Goal: Transaction & Acquisition: Subscribe to service/newsletter

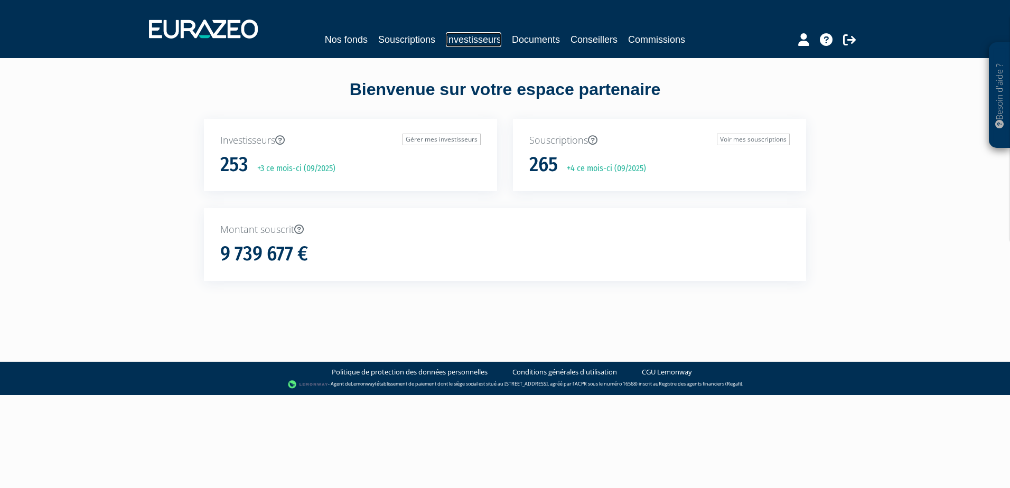
click at [466, 41] on link "Investisseurs" at bounding box center [473, 39] width 55 height 15
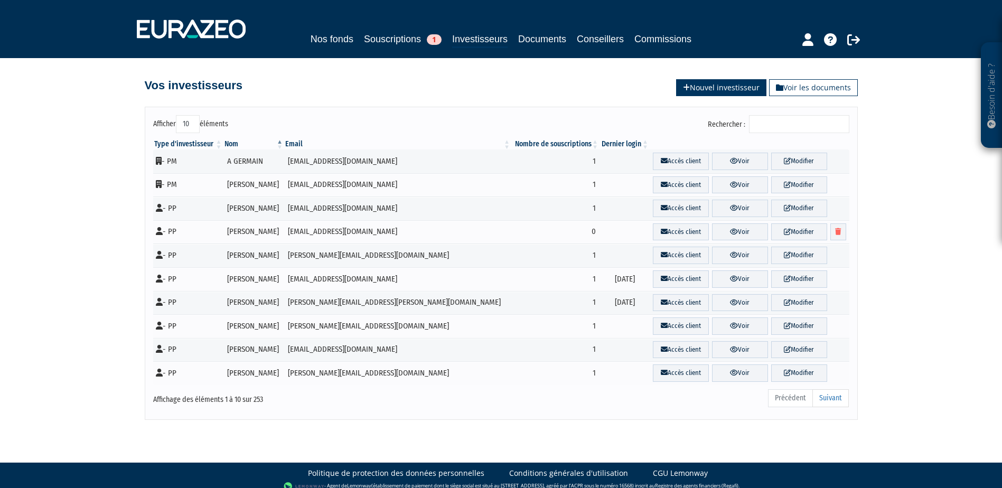
click at [727, 86] on link "Nouvel investisseur" at bounding box center [721, 87] width 90 height 17
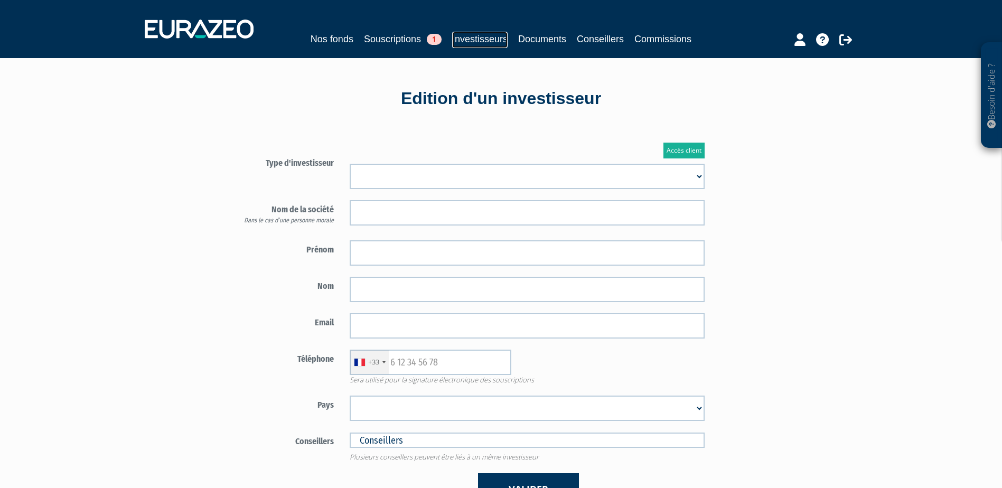
click at [481, 44] on link "Investisseurs" at bounding box center [479, 40] width 55 height 16
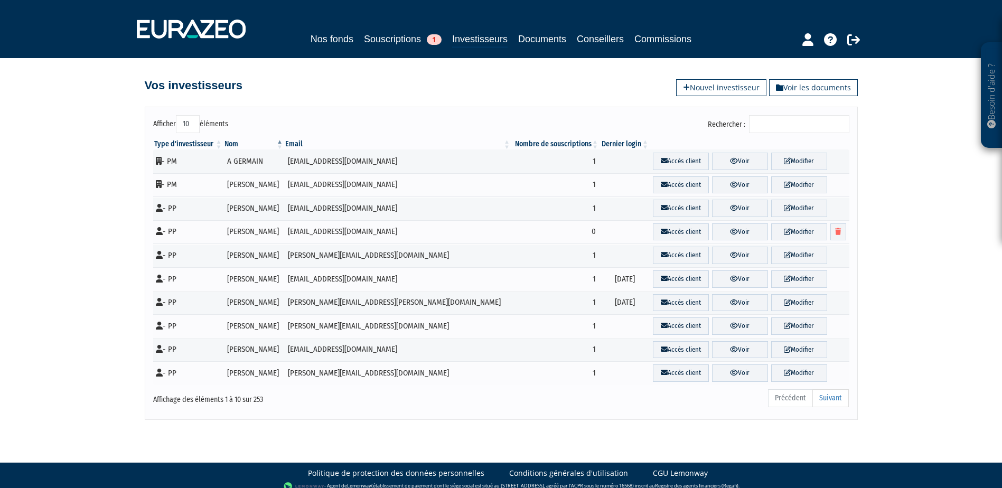
click at [782, 122] on input "Rechercher :" at bounding box center [799, 124] width 100 height 18
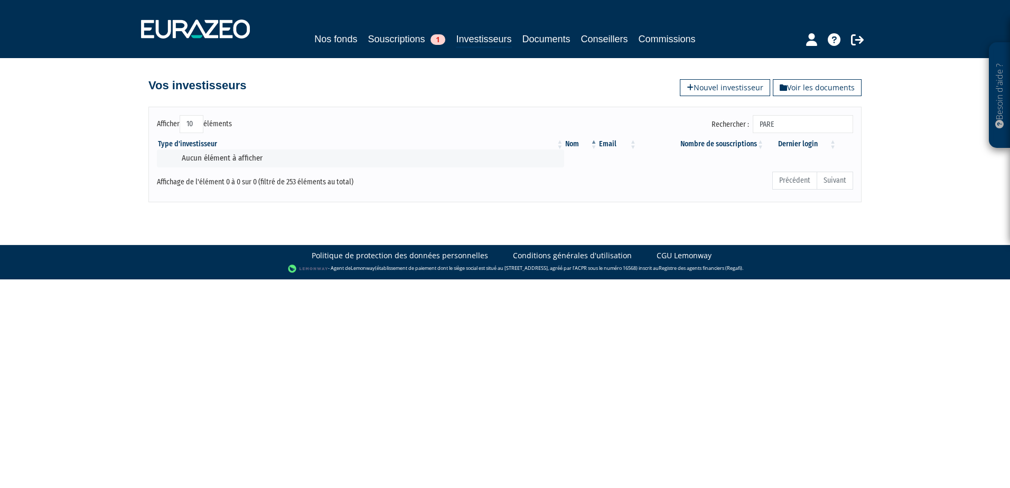
type input "PARE"
click at [719, 101] on div "Afficher 10 25 50 100 éléments Rechercher : PARE Type d'investisseur Nom Email …" at bounding box center [505, 149] width 602 height 106
click at [714, 91] on link "Nouvel investisseur" at bounding box center [725, 87] width 90 height 17
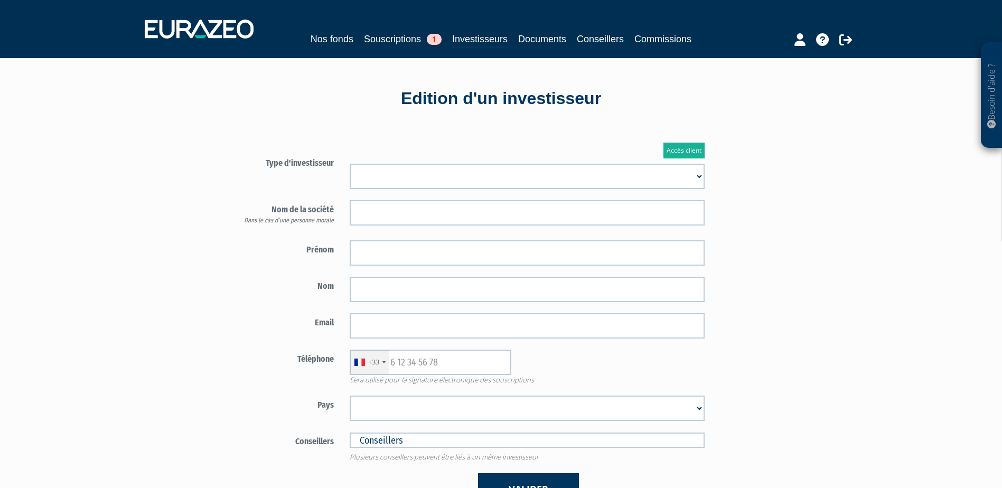
click at [392, 179] on select "Mr Mme Société" at bounding box center [527, 176] width 355 height 25
select select "1"
click at [350, 164] on select "Mr Mme Société" at bounding box center [527, 176] width 355 height 25
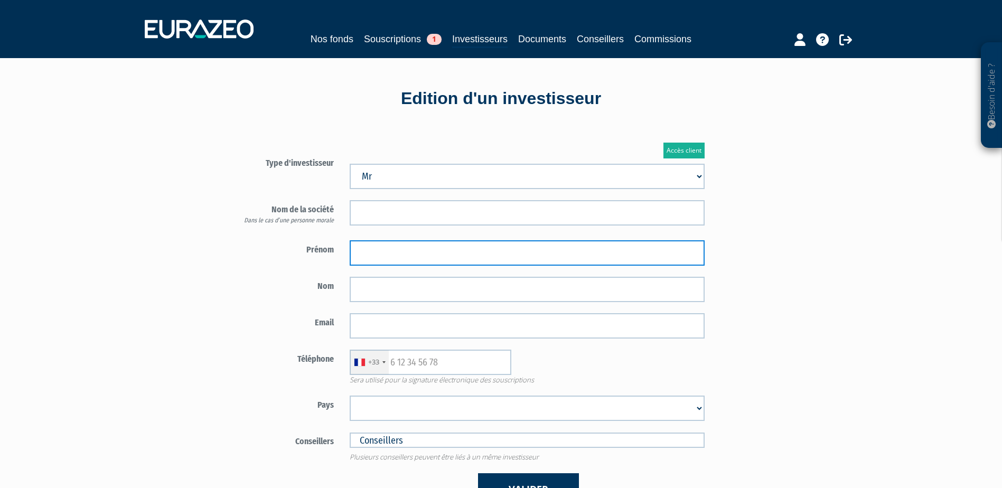
click at [406, 252] on input "text" at bounding box center [527, 252] width 355 height 25
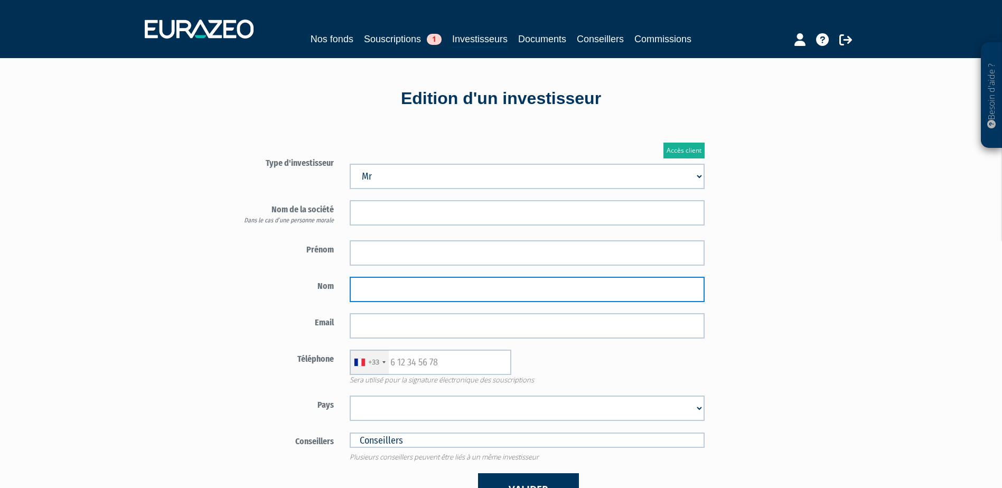
click at [376, 291] on input "text" at bounding box center [527, 289] width 355 height 25
paste input "PARENTI"
type input "PARENTI"
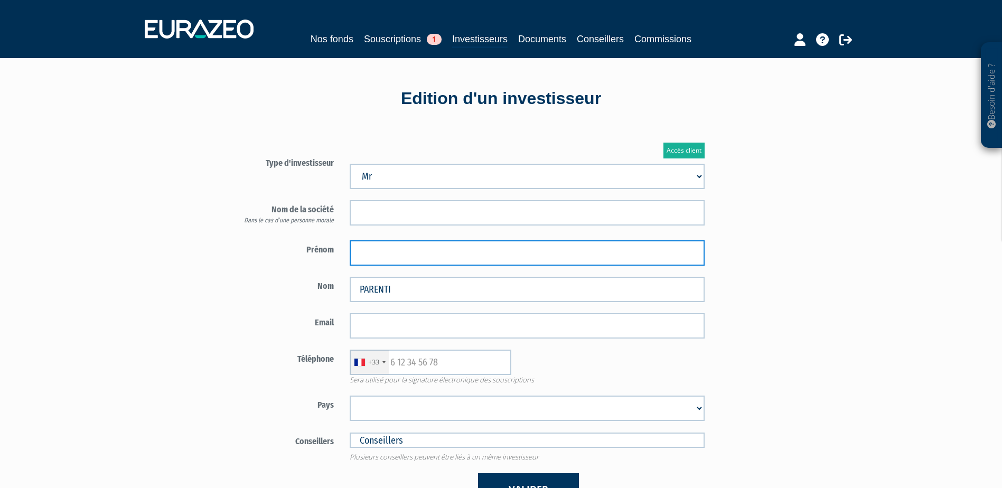
click at [449, 256] on input "text" at bounding box center [527, 252] width 355 height 25
paste input "Nicolas"
type input "Nicolas"
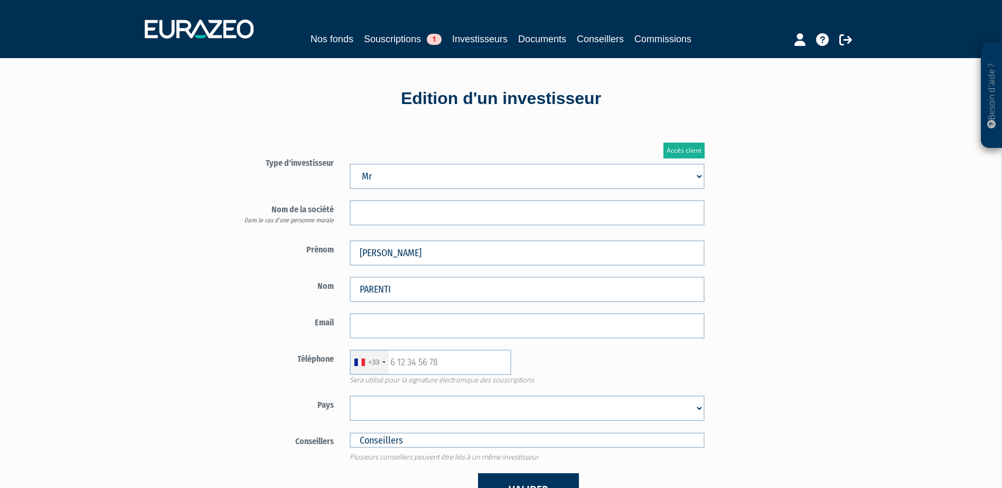
click at [264, 284] on label "Nom" at bounding box center [281, 285] width 124 height 16
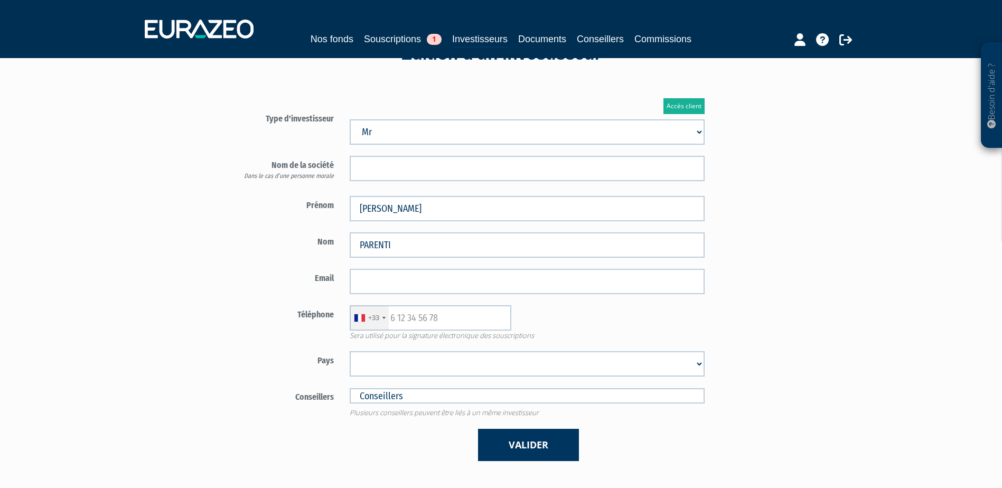
scroll to position [106, 0]
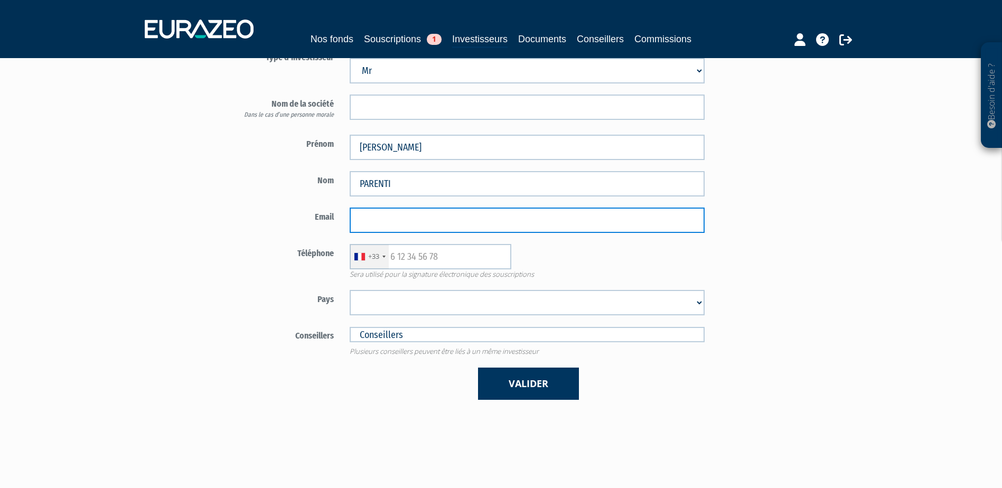
click at [370, 229] on input "email" at bounding box center [527, 220] width 355 height 25
paste input "nicolasparenti@gmail.com"
type input "nicolasparenti@gmail.com"
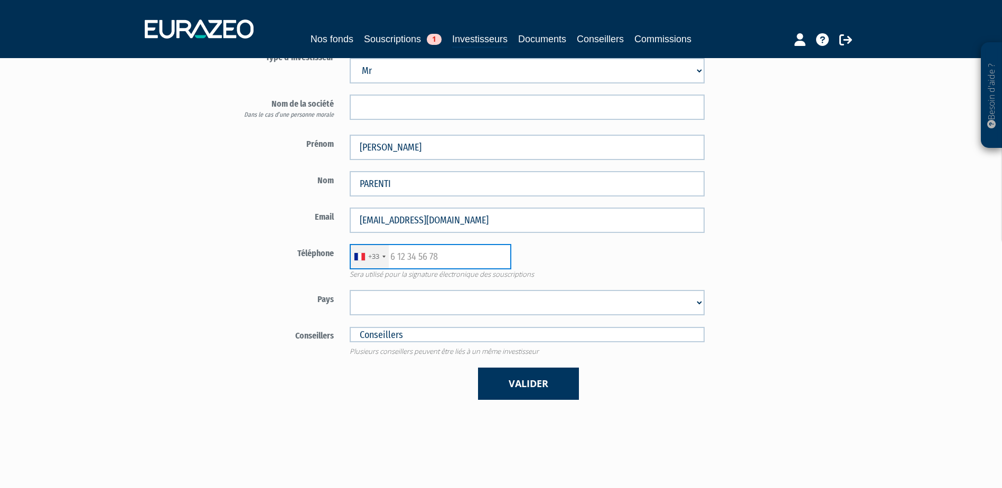
click at [423, 252] on input "text" at bounding box center [431, 256] width 162 height 25
paste input "0626207138"
type input "0626207138"
click at [257, 255] on label "Téléphone" at bounding box center [281, 252] width 124 height 16
click at [408, 295] on select "Afghanistan Afrique du Sud Albanie Algérie Allemagne Andorre Angola Anguilla An…" at bounding box center [527, 302] width 355 height 25
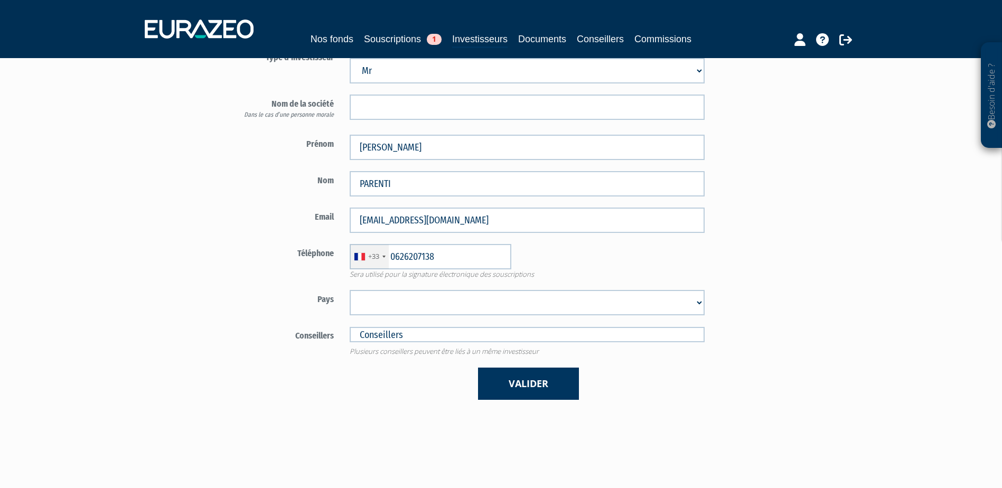
select select "75"
click at [350, 290] on select "Afghanistan Afrique du Sud Albanie Algérie Allemagne Andorre Angola Anguilla An…" at bounding box center [527, 302] width 355 height 25
click at [219, 247] on label "Téléphone" at bounding box center [281, 252] width 124 height 16
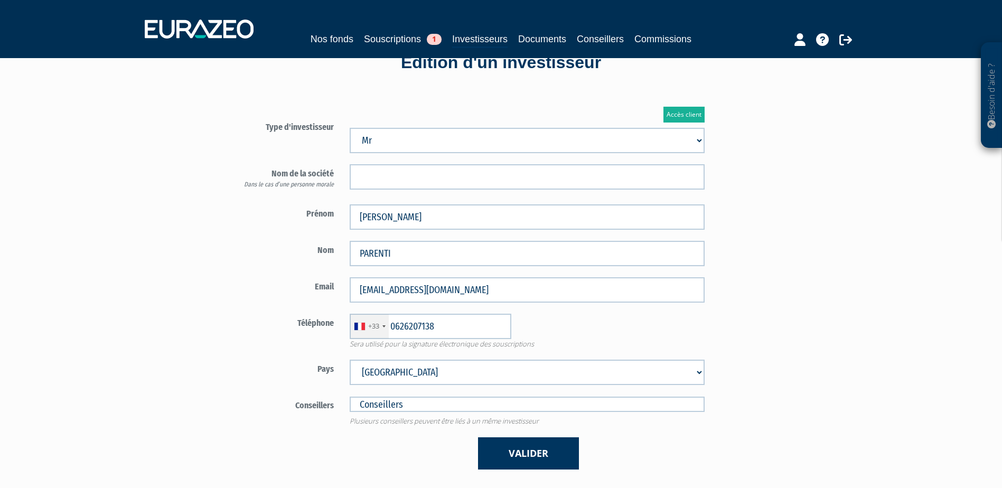
scroll to position [53, 0]
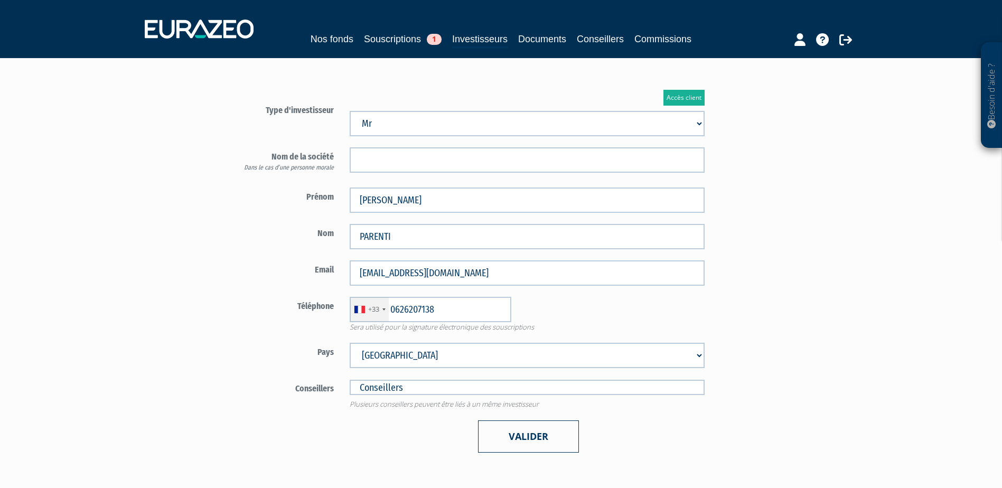
click at [482, 442] on button "Valider" at bounding box center [528, 437] width 101 height 32
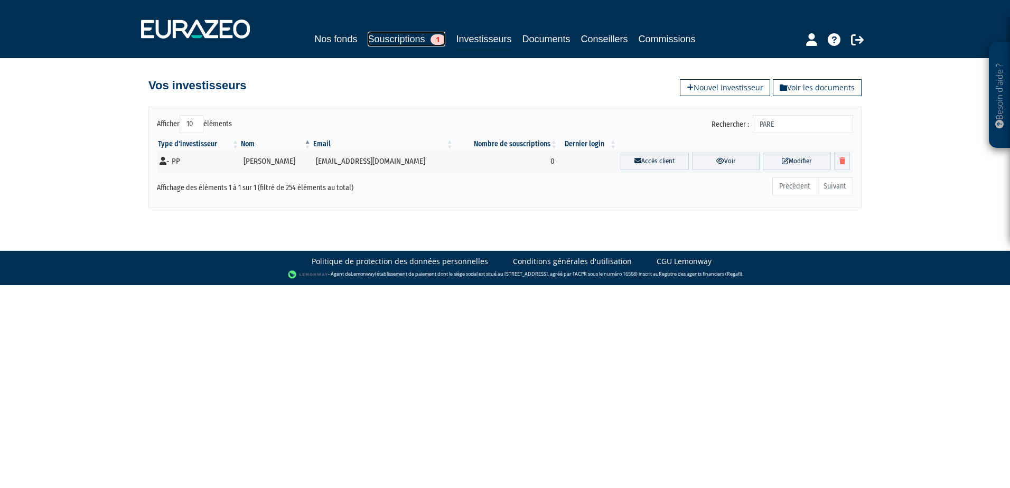
click at [387, 35] on link "Souscriptions 1" at bounding box center [407, 39] width 78 height 15
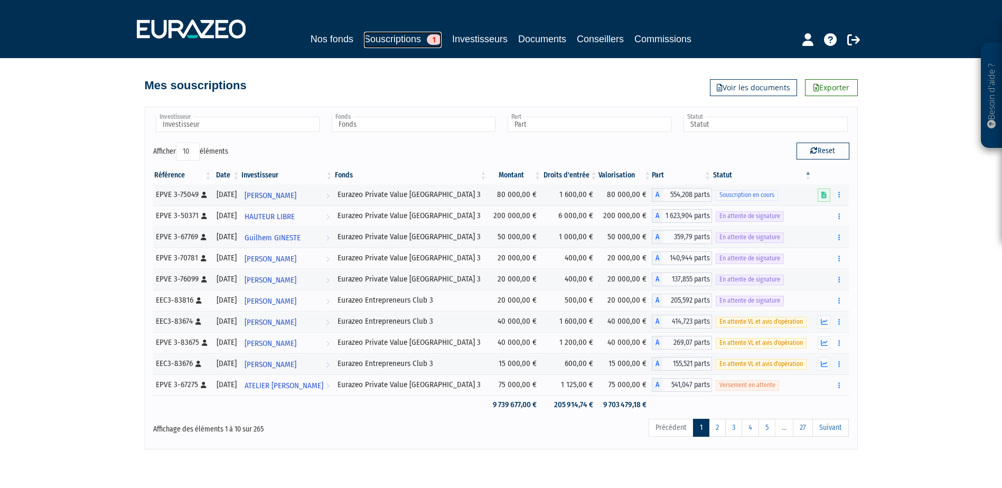
click at [398, 35] on link "Souscriptions 1" at bounding box center [403, 40] width 78 height 16
click at [408, 34] on link "Souscriptions 1" at bounding box center [403, 40] width 78 height 16
click at [322, 39] on link "Nos fonds" at bounding box center [332, 39] width 43 height 15
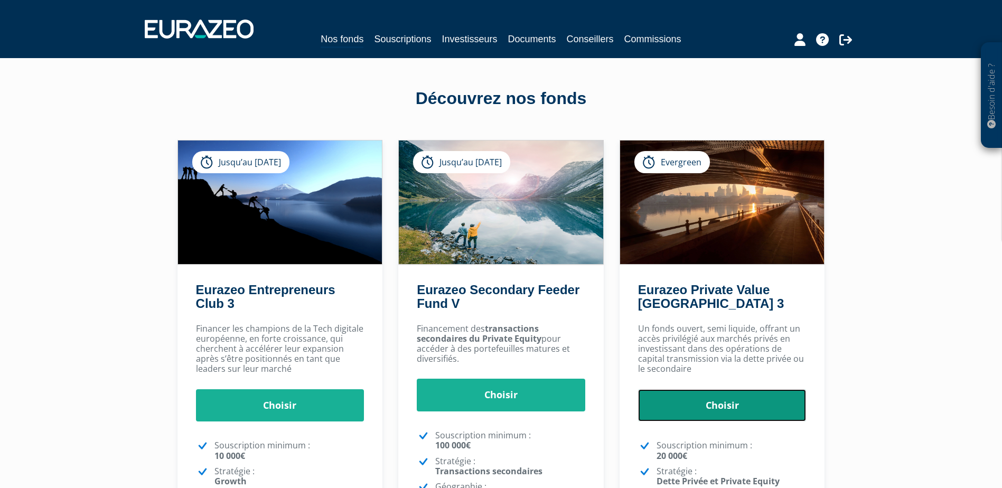
click at [708, 395] on link "Choisir" at bounding box center [722, 405] width 169 height 33
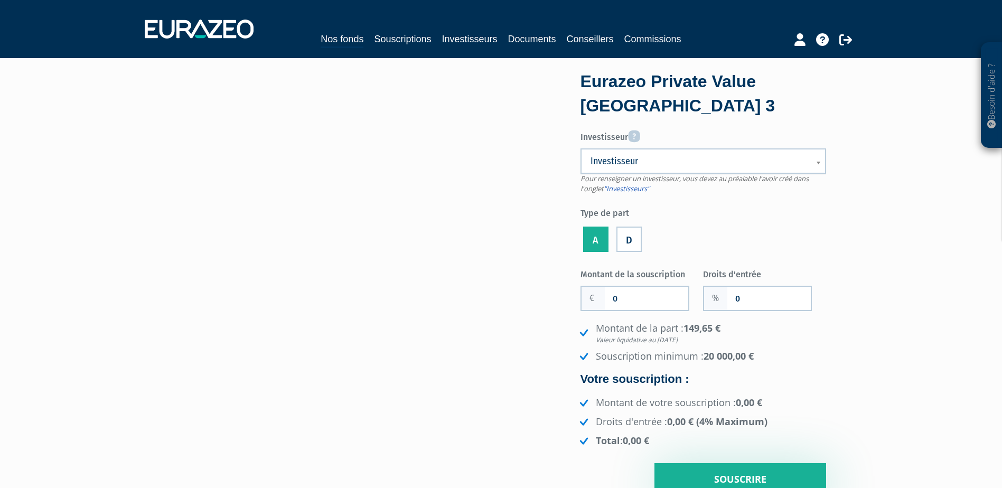
click at [650, 159] on span "Investisseur" at bounding box center [697, 161] width 212 height 13
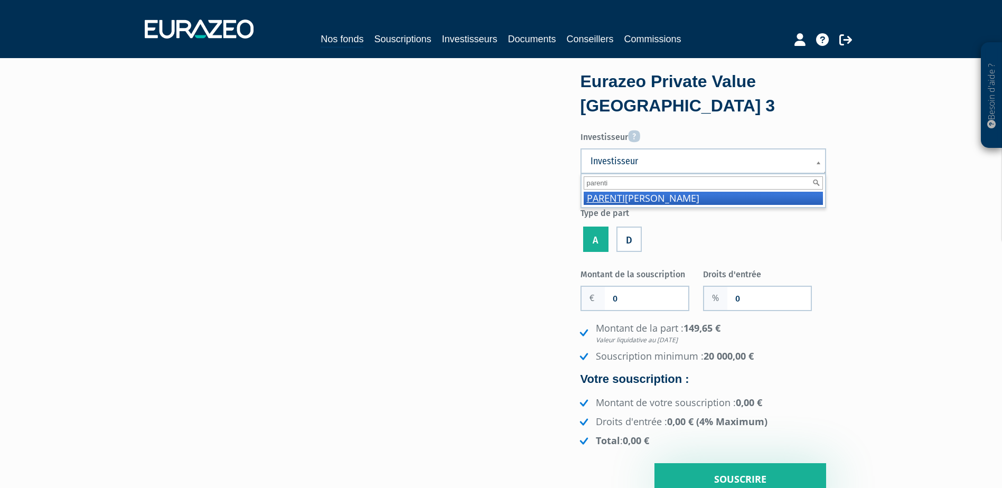
type input "parenti"
click at [653, 202] on li "PARENTI Nicolas" at bounding box center [703, 198] width 239 height 13
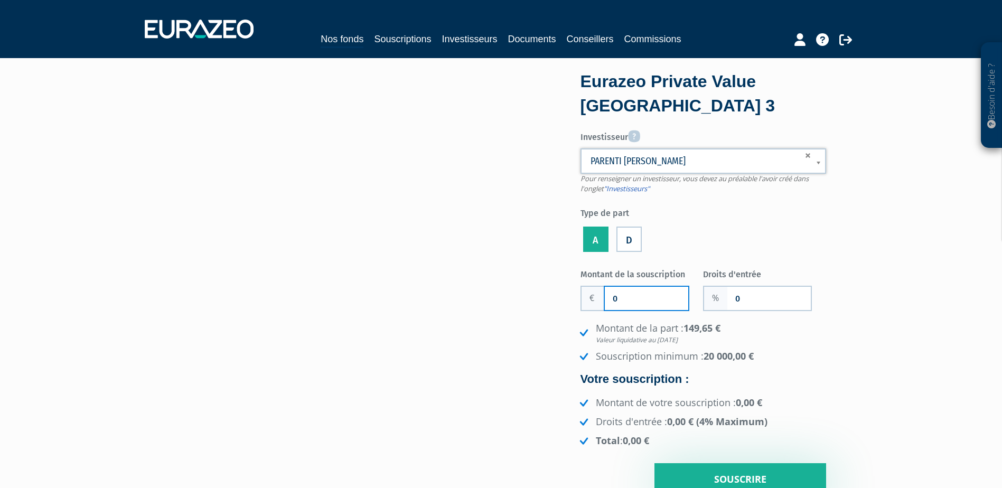
click at [648, 296] on input "0" at bounding box center [646, 298] width 83 height 23
type input "20 000"
click at [784, 299] on input "0" at bounding box center [769, 298] width 83 height 23
type input "2"
click at [832, 264] on div "Eurazeo Private Value Europe 3 Investisseur Pour renseigner un investisseur, vo…" at bounding box center [723, 285] width 222 height 422
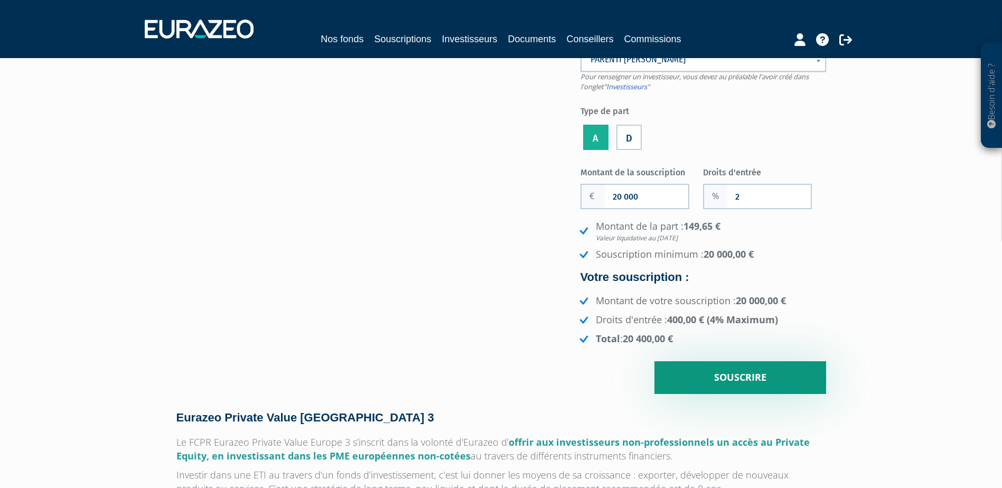
scroll to position [106, 0]
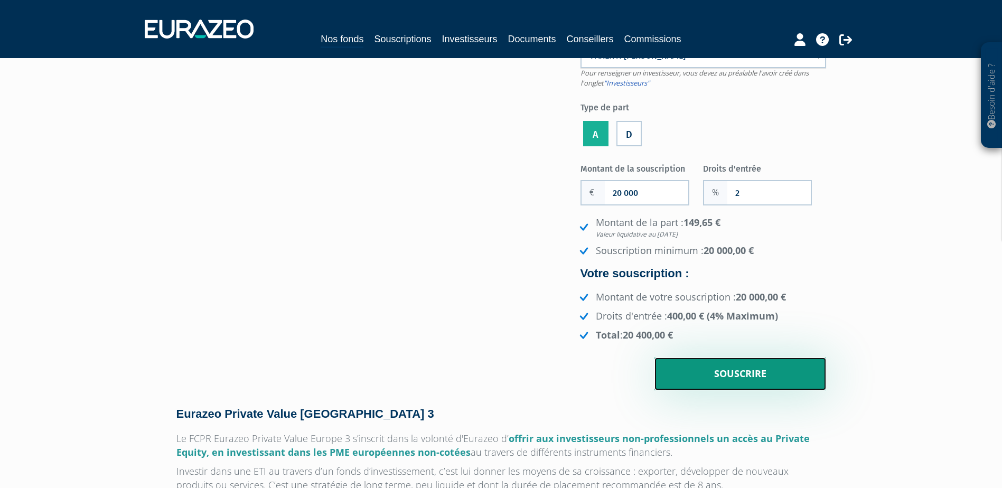
click at [686, 382] on input "Souscrire" at bounding box center [741, 374] width 172 height 33
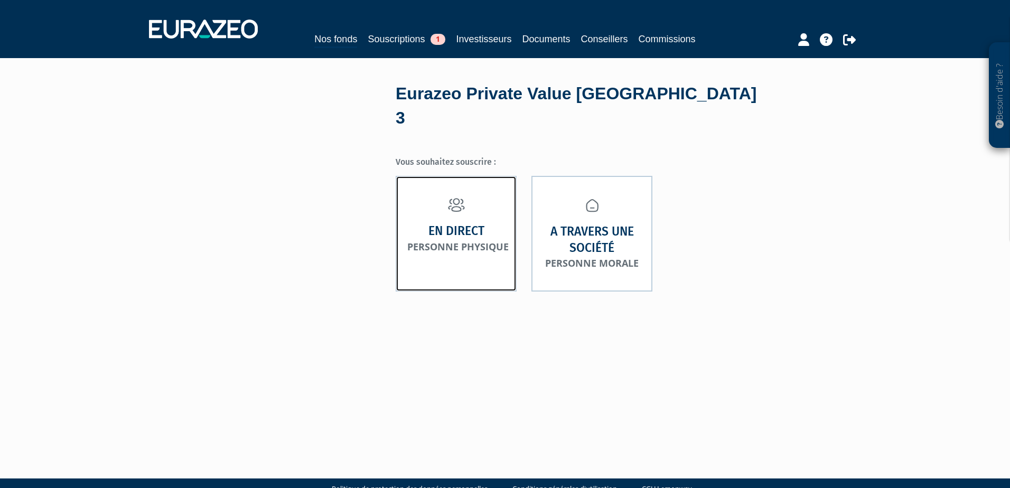
click at [440, 223] on strong "En direct" at bounding box center [457, 231] width 56 height 16
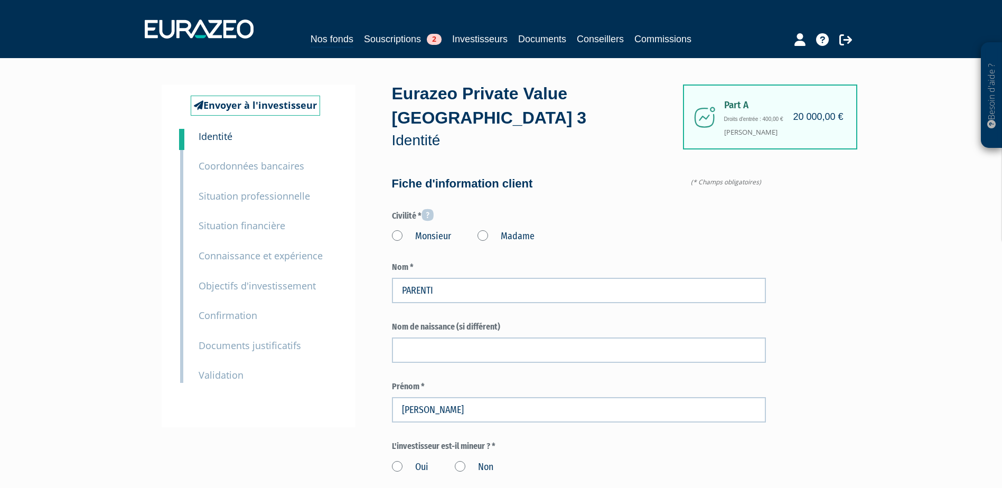
click at [427, 230] on label "Monsieur" at bounding box center [421, 237] width 59 height 14
click at [0, 0] on input "Monsieur" at bounding box center [0, 0] width 0 height 0
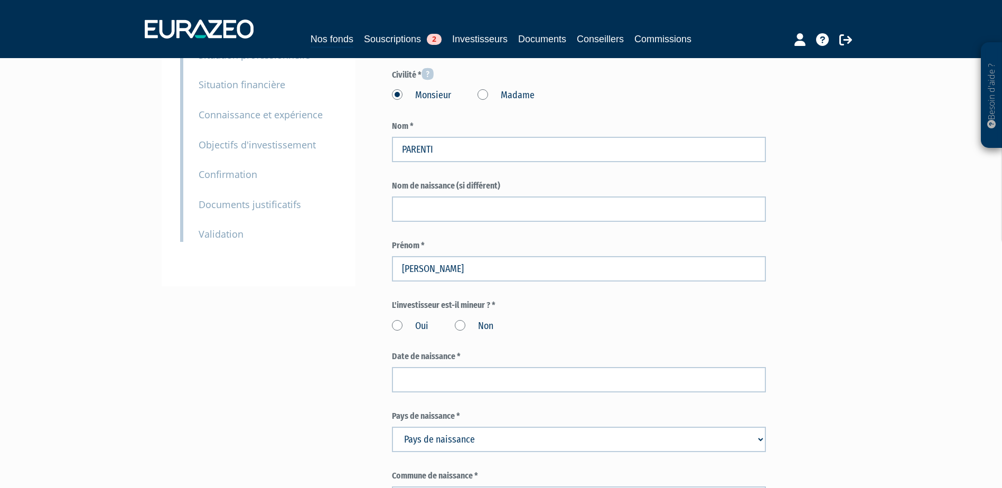
scroll to position [159, 0]
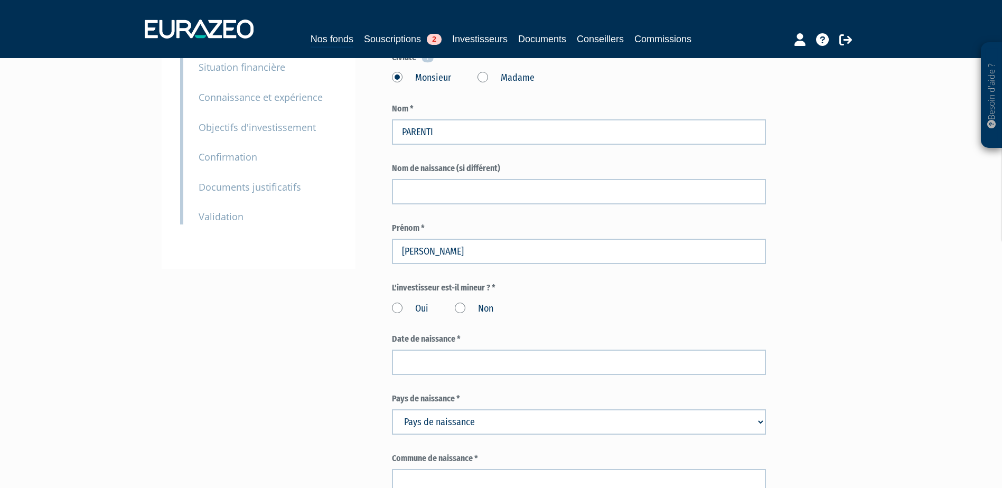
click at [459, 302] on label "Non" at bounding box center [474, 309] width 39 height 14
click at [0, 0] on input "Non" at bounding box center [0, 0] width 0 height 0
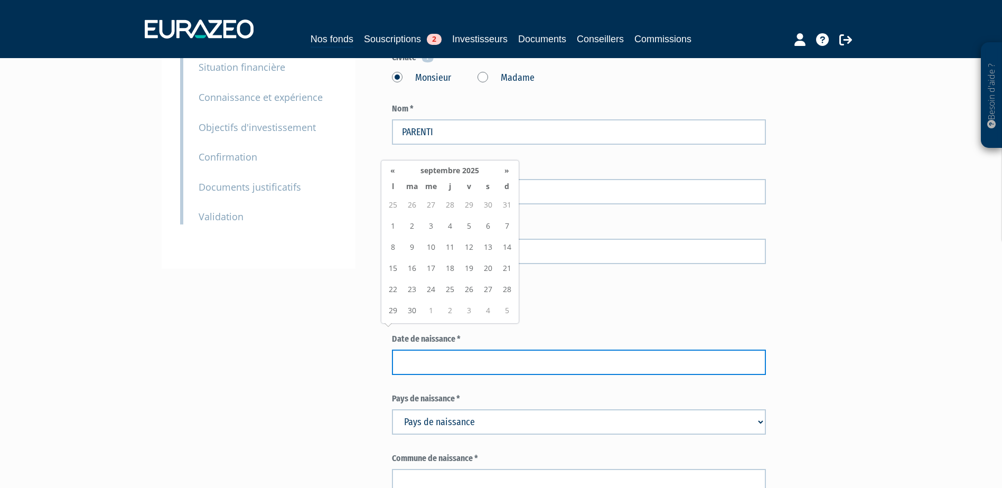
click at [453, 350] on input at bounding box center [579, 362] width 374 height 25
type input "25/01/1985"
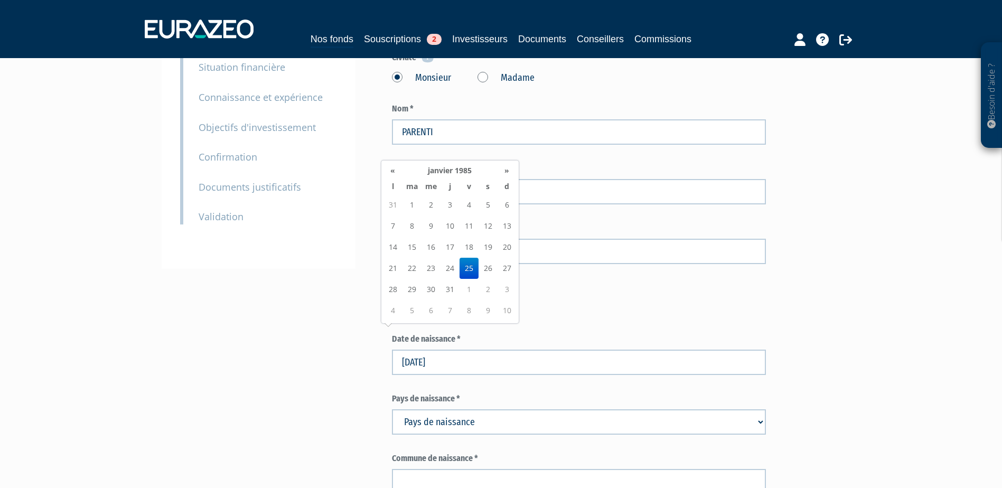
click at [451, 410] on select "Pays de naissance Afghanistan Afrique du Sud Albanie Algérie Allemagne Andorre" at bounding box center [579, 422] width 374 height 25
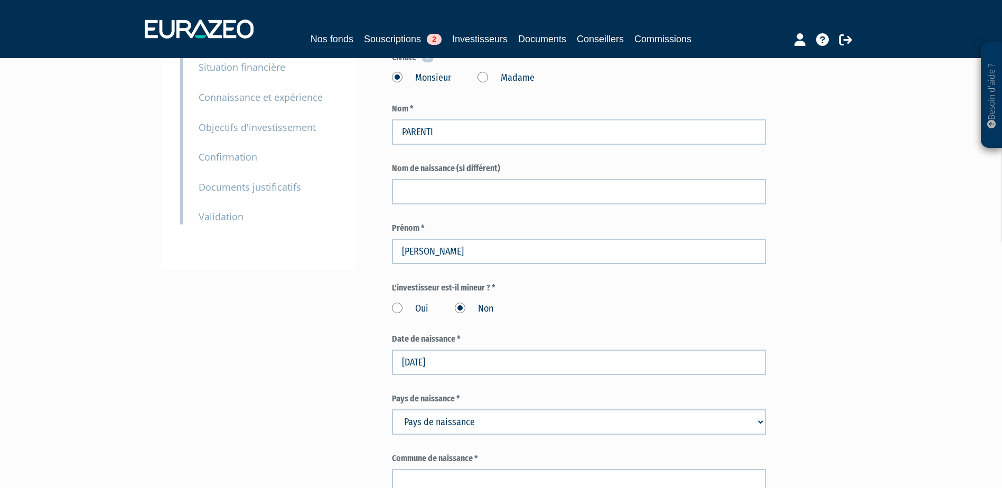
select select "75"
click at [392, 410] on select "Pays de naissance Afghanistan Afrique du Sud Albanie Algérie Allemagne Andorre" at bounding box center [579, 422] width 374 height 25
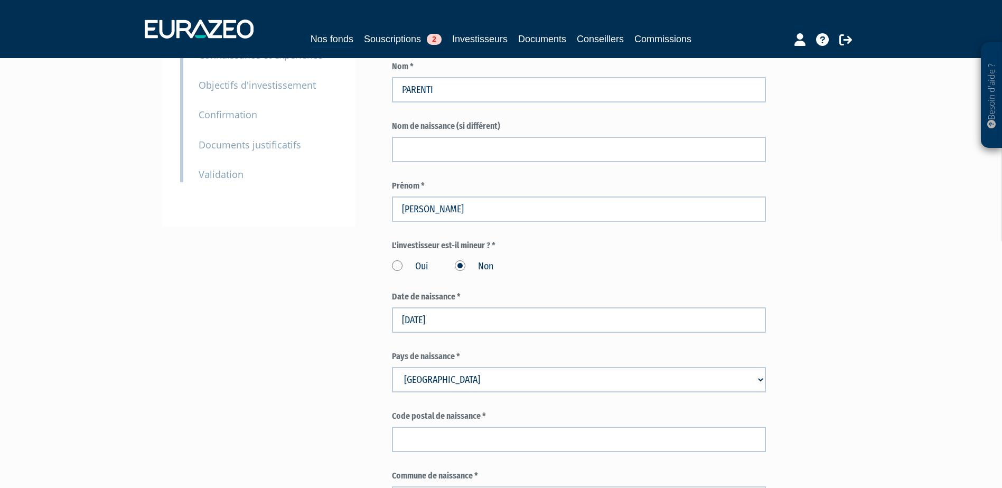
scroll to position [264, 0]
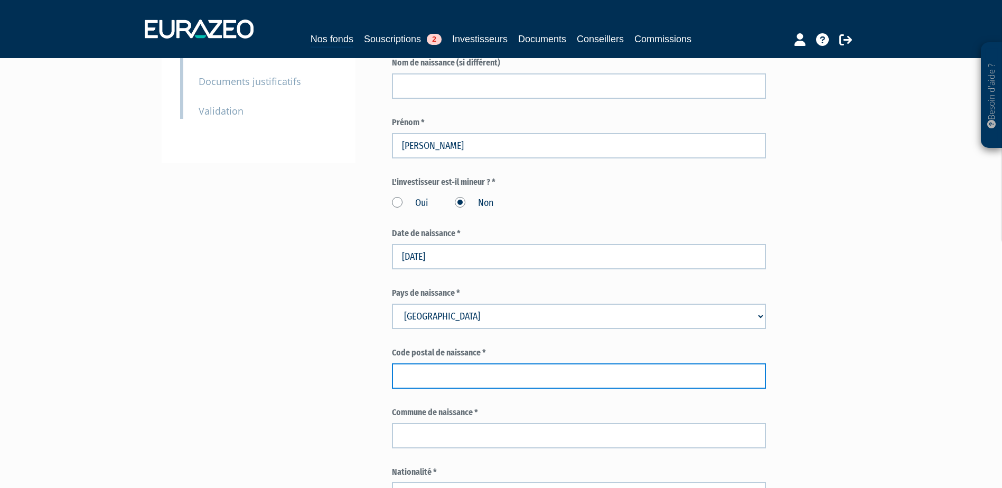
click at [510, 364] on input "text" at bounding box center [579, 376] width 374 height 25
type input "75013"
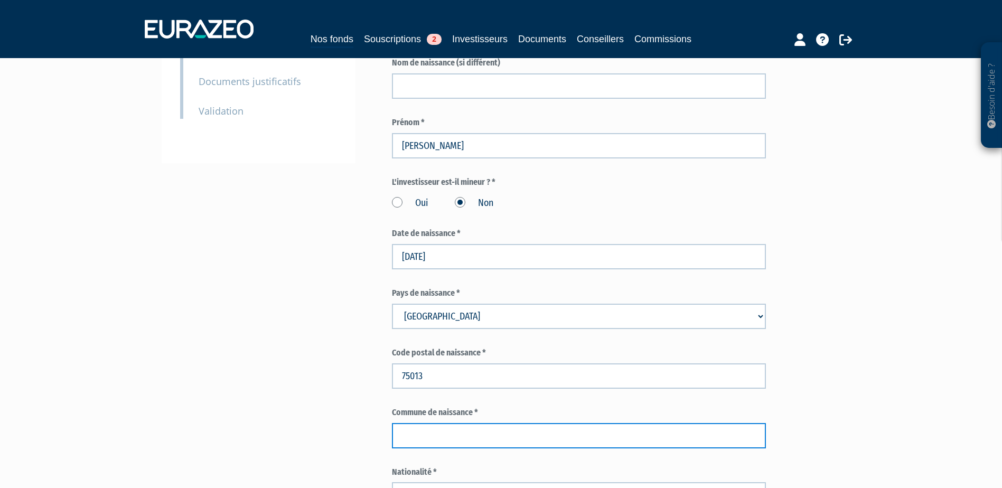
click at [552, 423] on input "text" at bounding box center [579, 435] width 374 height 25
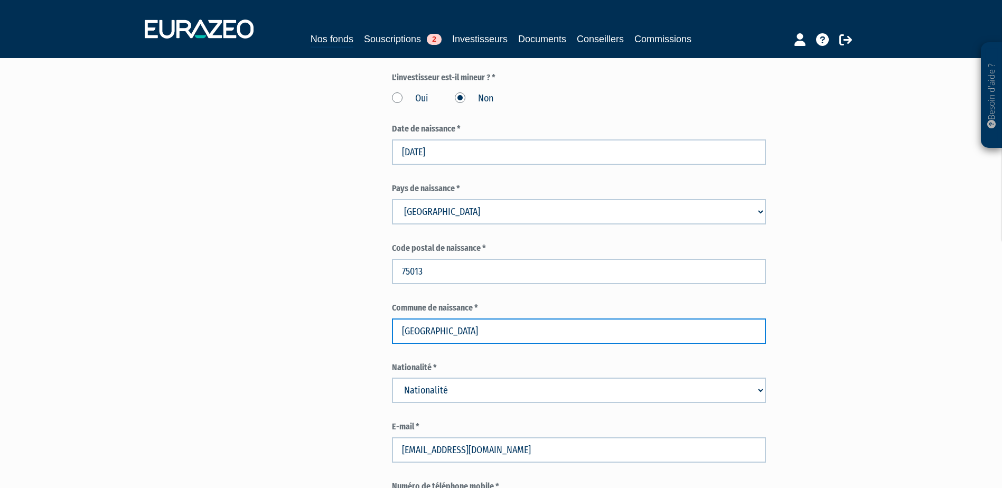
scroll to position [370, 0]
type input "PARIS"
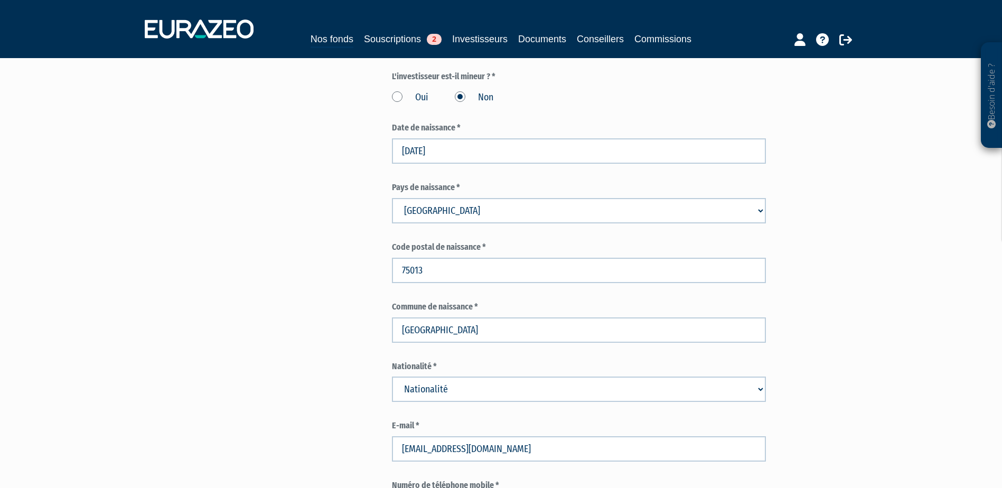
click at [439, 377] on select "Nationalité Afghanistan Afrique du Sud Albanie Algérie Allemagne Andorre" at bounding box center [579, 389] width 374 height 25
select select "75"
click at [392, 377] on select "Nationalité Afghanistan Afrique du Sud Albanie Algérie Allemagne Andorre" at bounding box center [579, 389] width 374 height 25
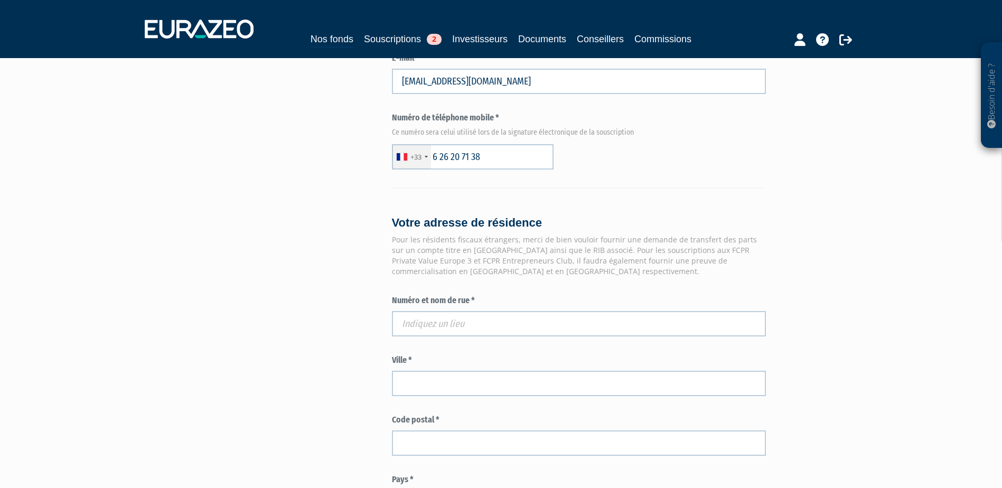
scroll to position [793, 0]
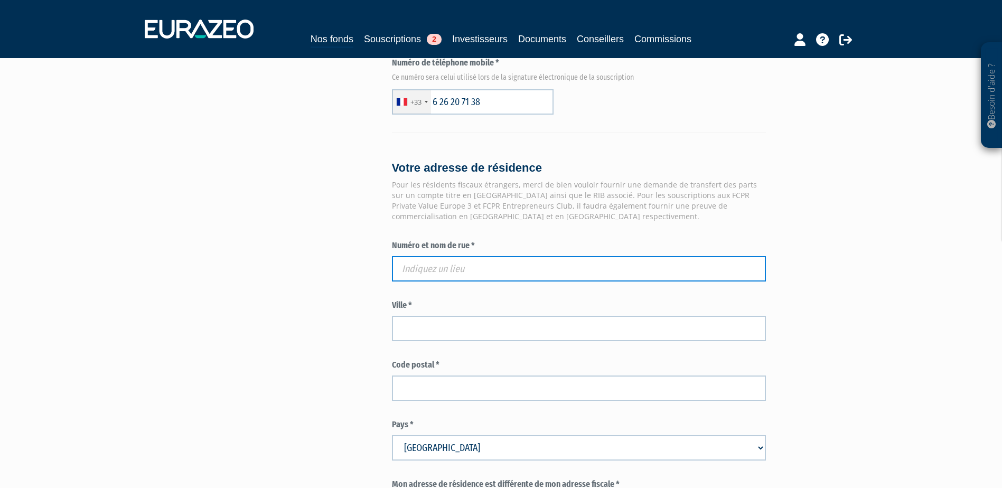
click at [460, 256] on input "text" at bounding box center [579, 268] width 374 height 25
paste input "15 PLACE DE LA CHOLLETIERE"
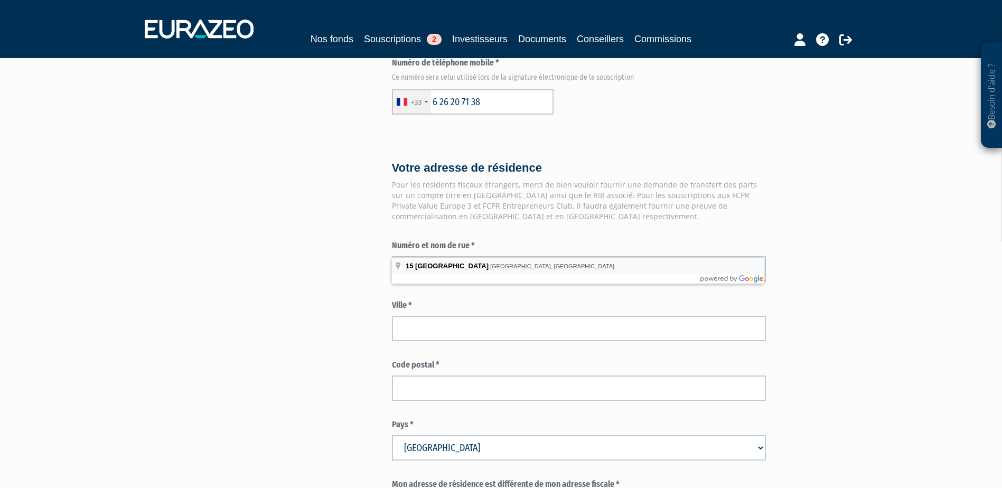
type input "15 Place de la Cholletière, Villemoisson-sur-Orge, France"
type input "Villemoisson-sur-Orge"
type input "91360"
type input "15 Place de la Cholletière"
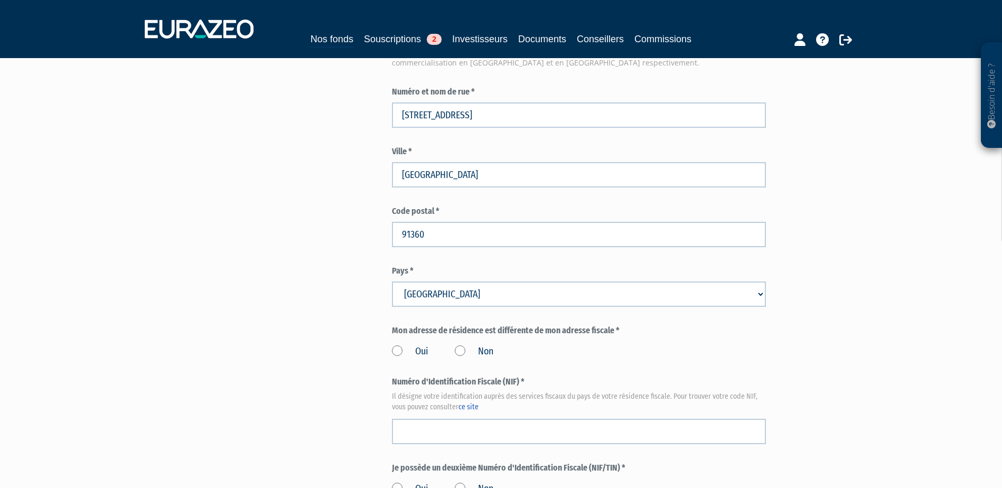
scroll to position [1004, 0]
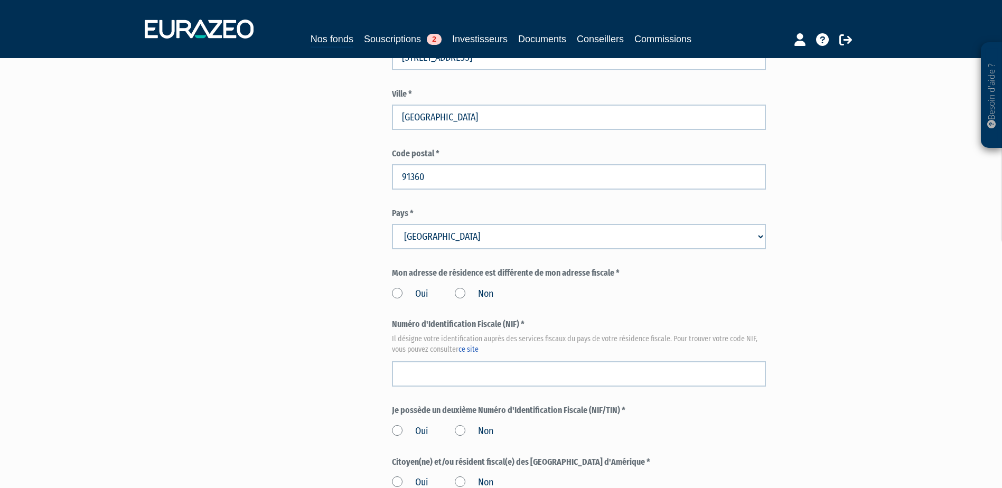
click at [399, 287] on label "Oui" at bounding box center [410, 294] width 36 height 14
click at [0, 0] on input "Oui" at bounding box center [0, 0] width 0 height 0
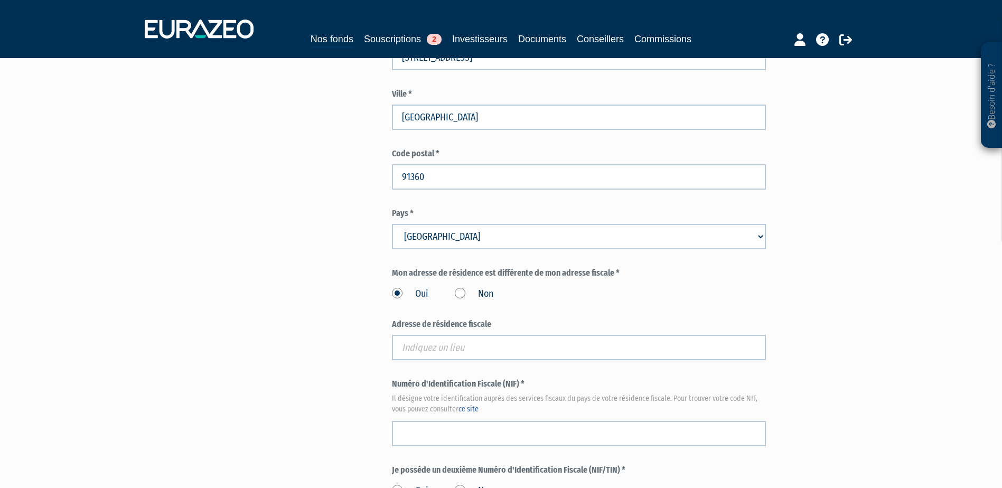
click at [454, 284] on div "Oui Non" at bounding box center [579, 292] width 374 height 17
click at [458, 287] on label "Non" at bounding box center [474, 294] width 39 height 14
click at [0, 0] on input "Non" at bounding box center [0, 0] width 0 height 0
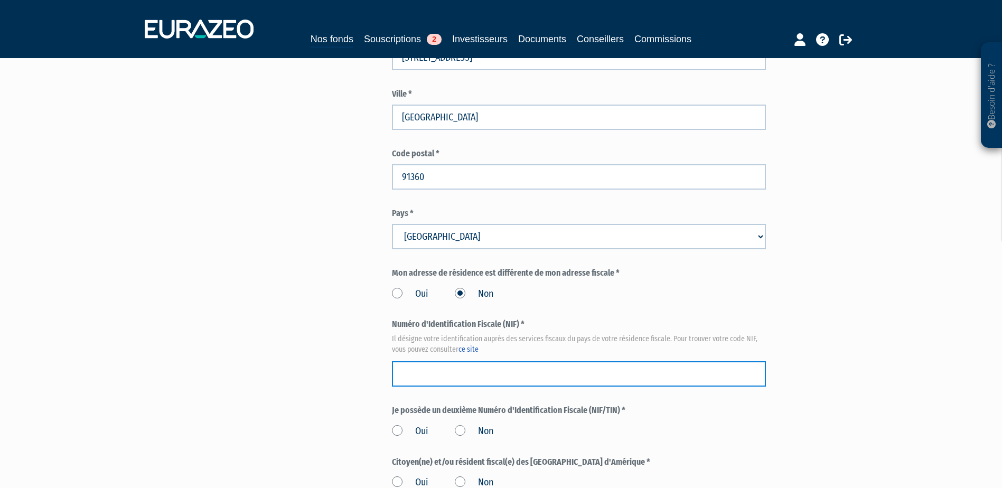
click at [444, 361] on input "text" at bounding box center [579, 373] width 374 height 25
paste input "00 48 297 101 447"
click at [414, 361] on input "00 48 297 101 447" at bounding box center [579, 373] width 374 height 25
click at [424, 361] on input "0048 297 101 447" at bounding box center [579, 373] width 374 height 25
click at [436, 361] on input "0048297 101 447" at bounding box center [579, 373] width 374 height 25
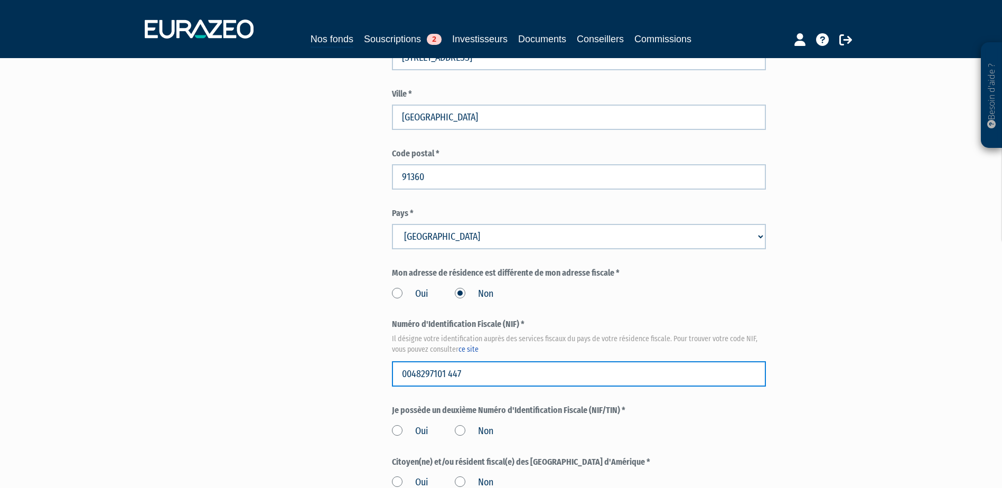
click at [451, 361] on input "0048297101 447" at bounding box center [579, 373] width 374 height 25
click at [450, 361] on input "0048297101 447" at bounding box center [579, 373] width 374 height 25
type input "0048297101447"
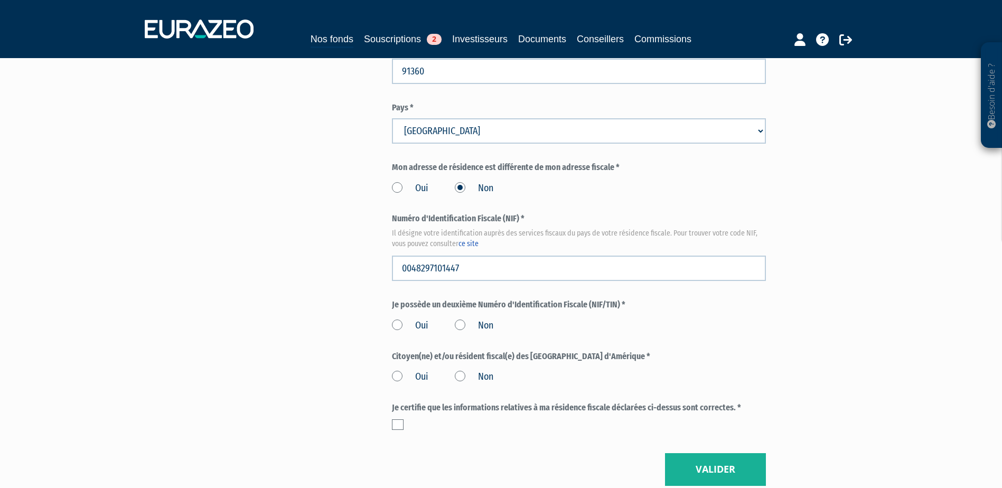
click at [459, 319] on label "Non" at bounding box center [474, 326] width 39 height 14
click at [0, 0] on input "Non" at bounding box center [0, 0] width 0 height 0
click at [465, 370] on label "Non" at bounding box center [474, 377] width 39 height 14
click at [0, 0] on input "Non" at bounding box center [0, 0] width 0 height 0
click at [402, 420] on label at bounding box center [398, 425] width 12 height 11
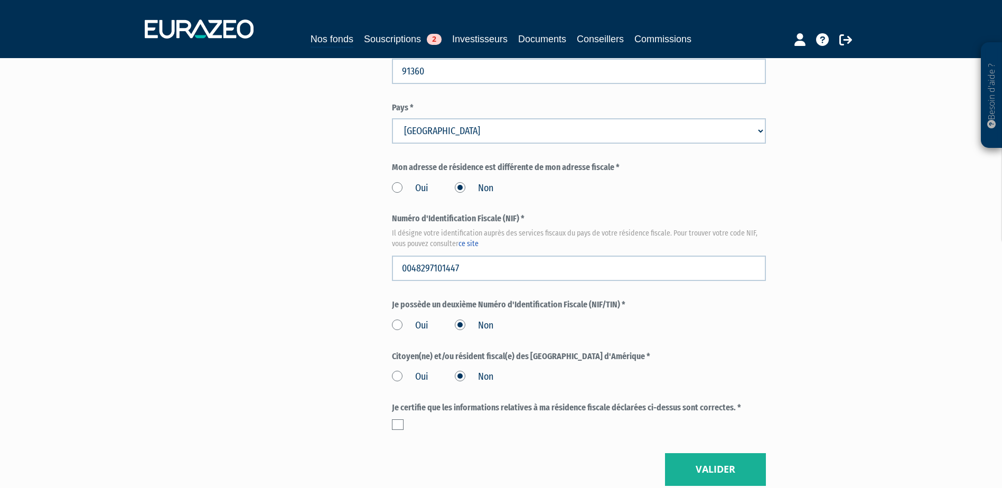
click at [0, 0] on input "checkbox" at bounding box center [0, 0] width 0 height 0
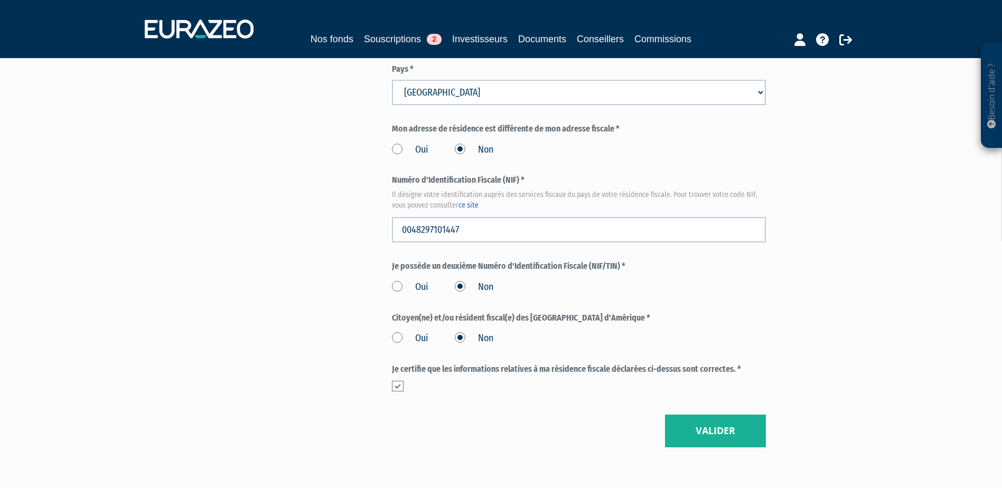
scroll to position [1186, 0]
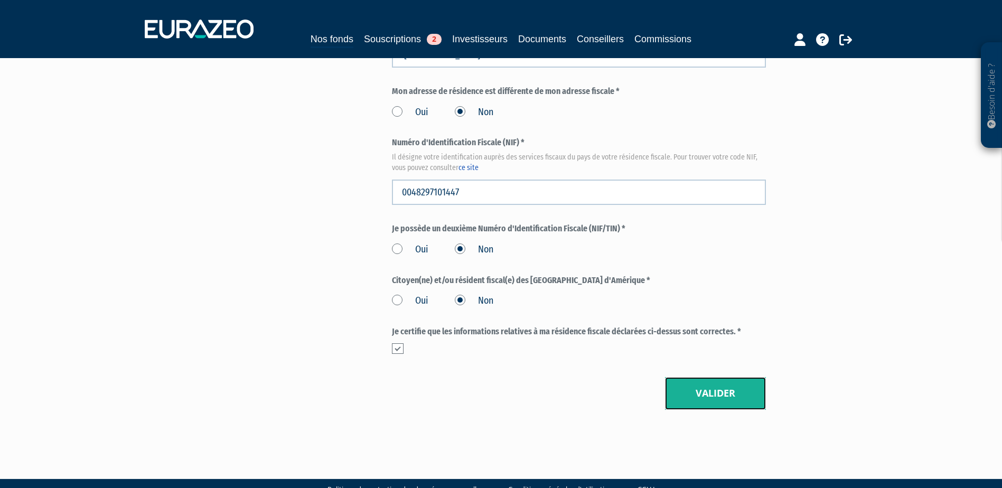
click at [712, 383] on button "Valider" at bounding box center [715, 393] width 101 height 33
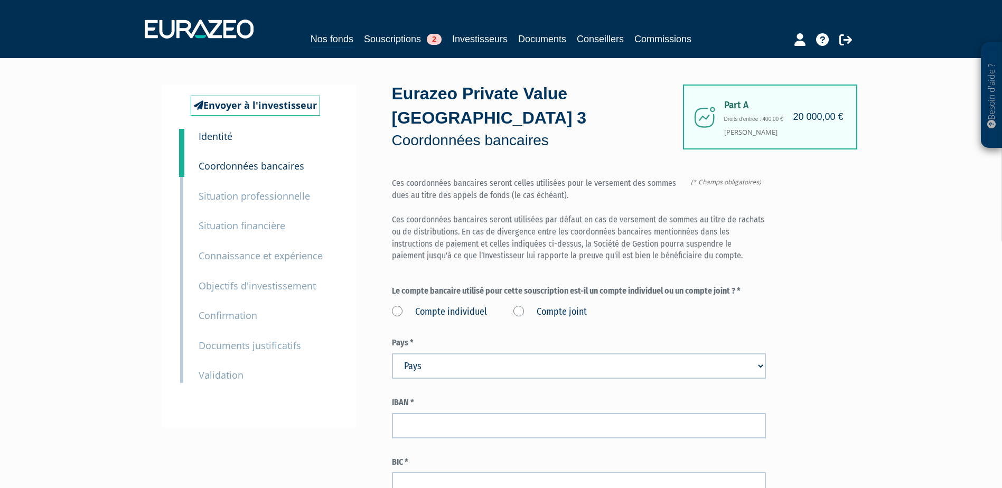
click at [412, 305] on label "Compte individuel" at bounding box center [439, 312] width 95 height 14
click at [0, 0] on individuel "Compte individuel" at bounding box center [0, 0] width 0 height 0
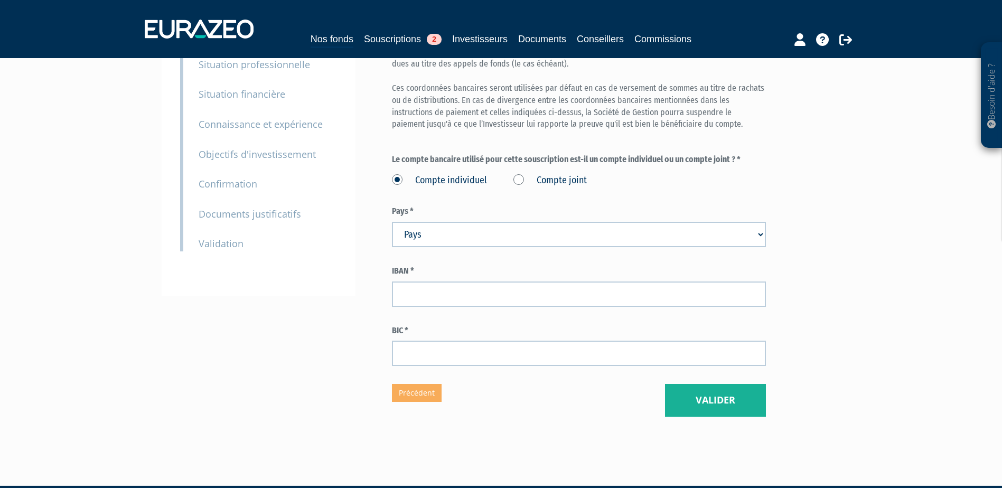
scroll to position [139, 0]
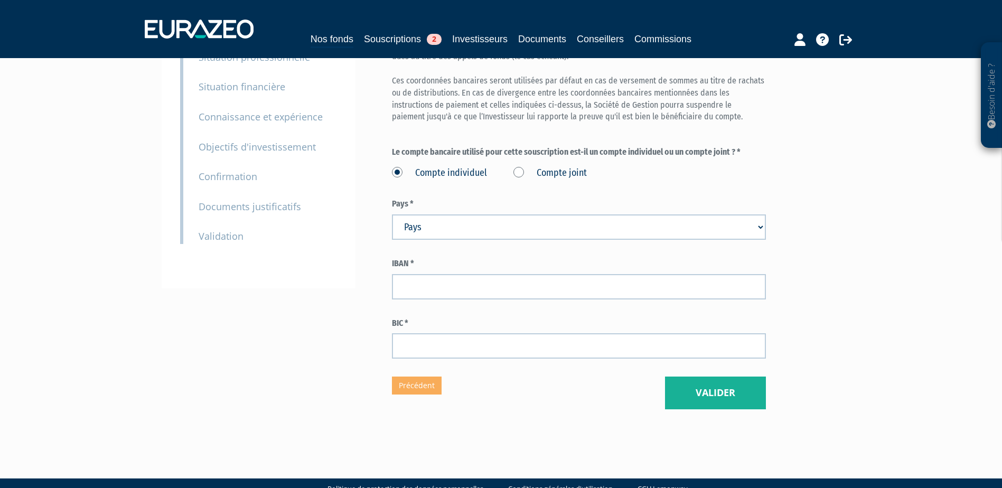
click at [436, 215] on select "Pays [GEOGRAPHIC_DATA] [GEOGRAPHIC_DATA] [GEOGRAPHIC_DATA] [GEOGRAPHIC_DATA] [G…" at bounding box center [579, 227] width 374 height 25
select select "75"
click at [392, 215] on select "Pays [GEOGRAPHIC_DATA] [GEOGRAPHIC_DATA] [GEOGRAPHIC_DATA] [GEOGRAPHIC_DATA] [G…" at bounding box center [579, 227] width 374 height 25
click at [359, 361] on div "Envoyer à l'investisseur 1 Identité 2 Coordonnées bancaires 3 Situation profess…" at bounding box center [502, 178] width 664 height 464
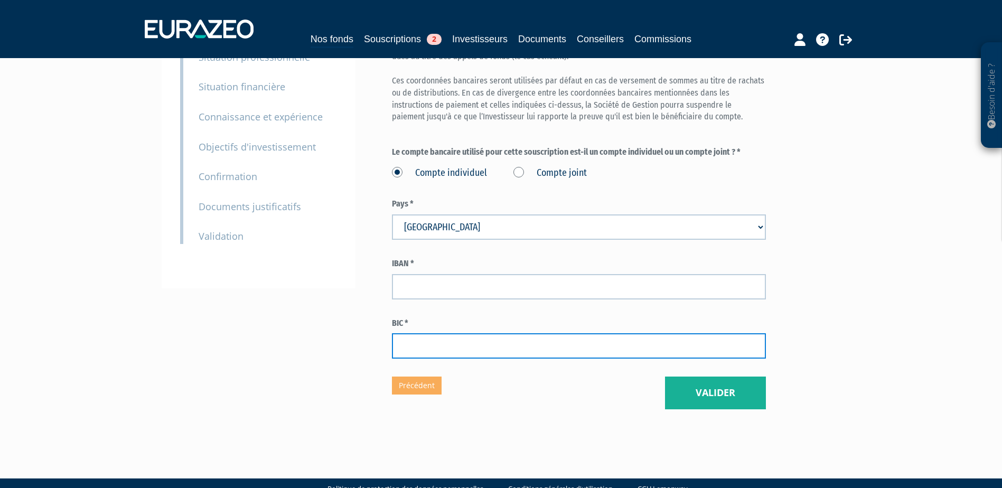
click at [461, 333] on input "text" at bounding box center [579, 345] width 374 height 25
paste input "[SWIFT_CODE]"
type input "[SWIFT_CODE]"
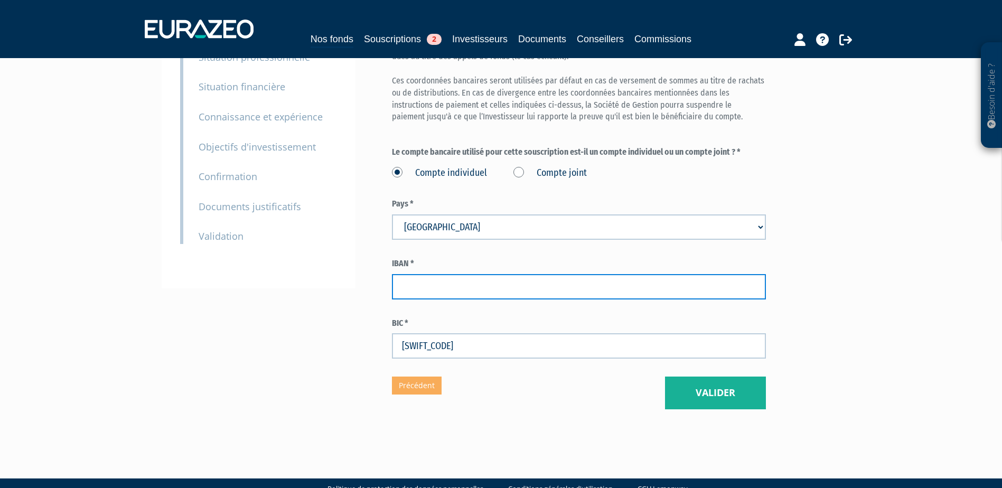
click at [448, 274] on input "text" at bounding box center [579, 286] width 374 height 25
type input "[FINANCIAL_ID]"
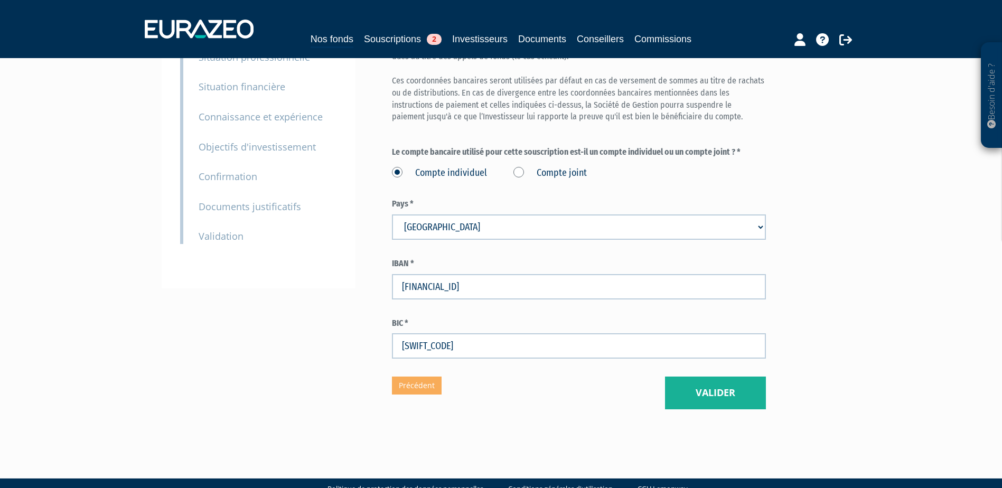
click at [461, 318] on label "BIC *" at bounding box center [579, 324] width 374 height 12
click at [671, 377] on button "Valider" at bounding box center [715, 393] width 101 height 33
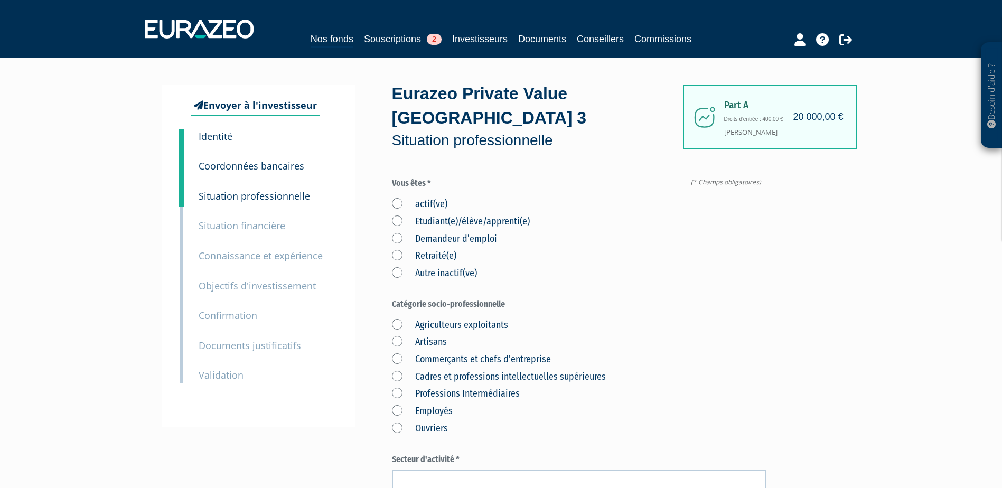
click at [399, 198] on label "actif(ve)" at bounding box center [419, 205] width 55 height 14
click at [0, 0] on input "actif(ve)" at bounding box center [0, 0] width 0 height 0
click at [396, 405] on label "Employés" at bounding box center [422, 412] width 61 height 14
click at [0, 0] on input "Employés" at bounding box center [0, 0] width 0 height 0
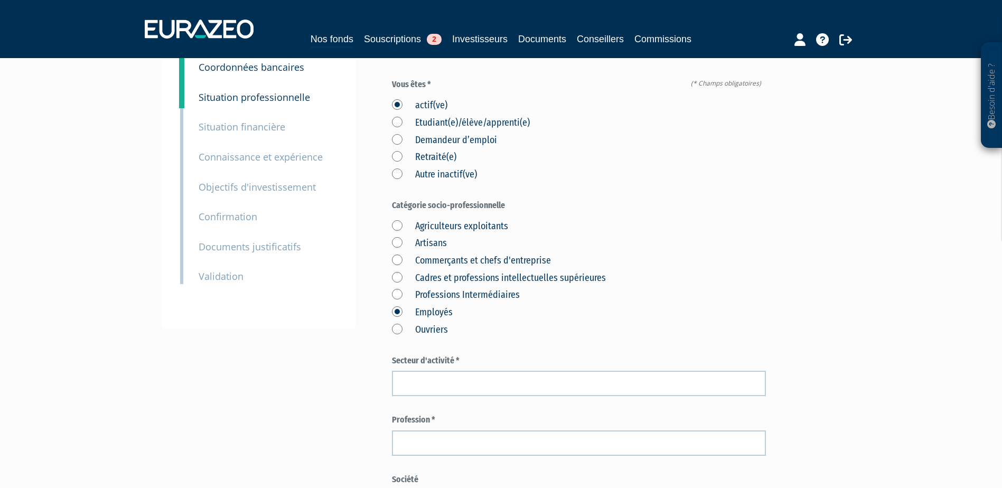
scroll to position [106, 0]
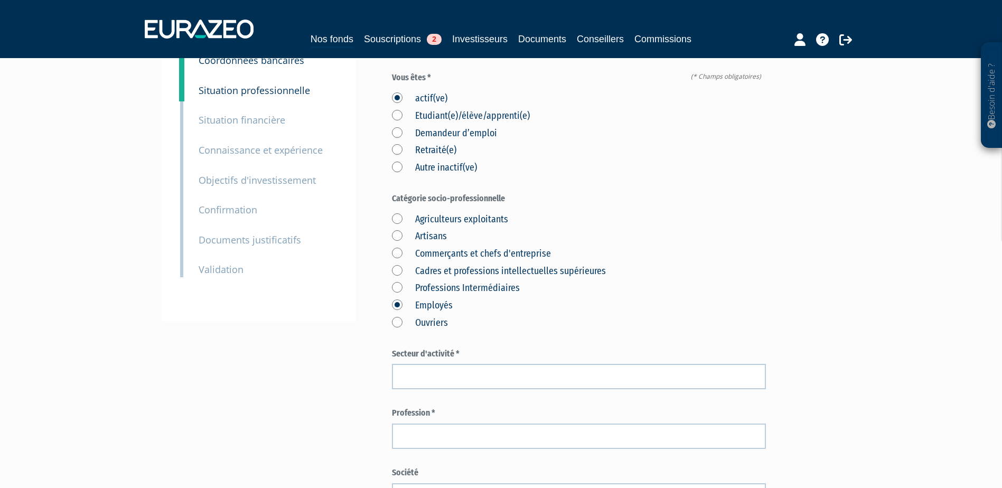
click at [446, 427] on form "(* Champs obligatoires) Vous êtes * actif(ve) Etudiant(e)/élève/apprenti(e) Dem…" at bounding box center [579, 433] width 374 height 722
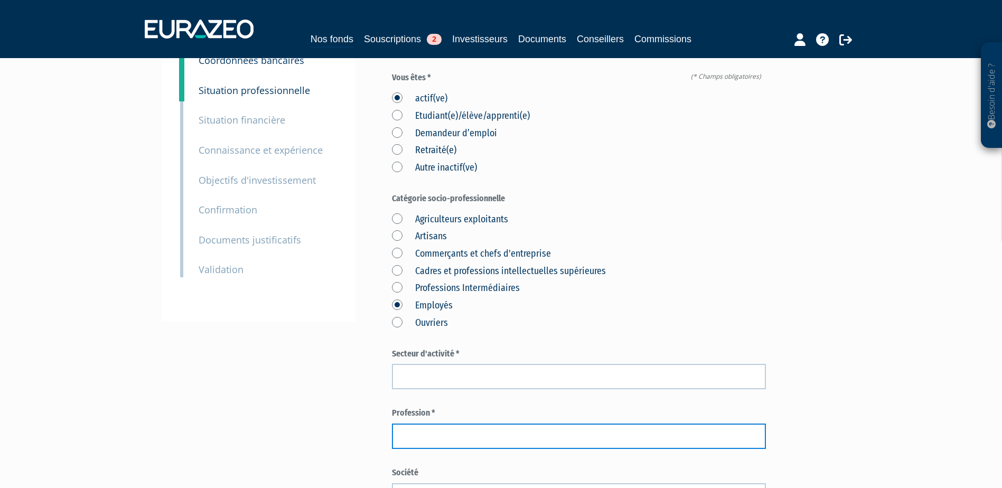
click at [437, 424] on input "text" at bounding box center [579, 436] width 374 height 25
paste input "Responsable de projet"
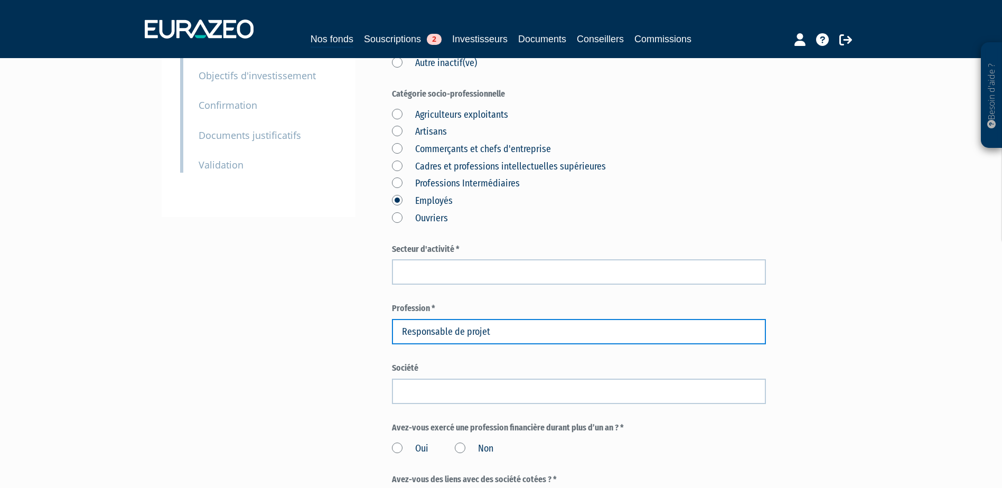
scroll to position [211, 0]
type input "Responsable de projet"
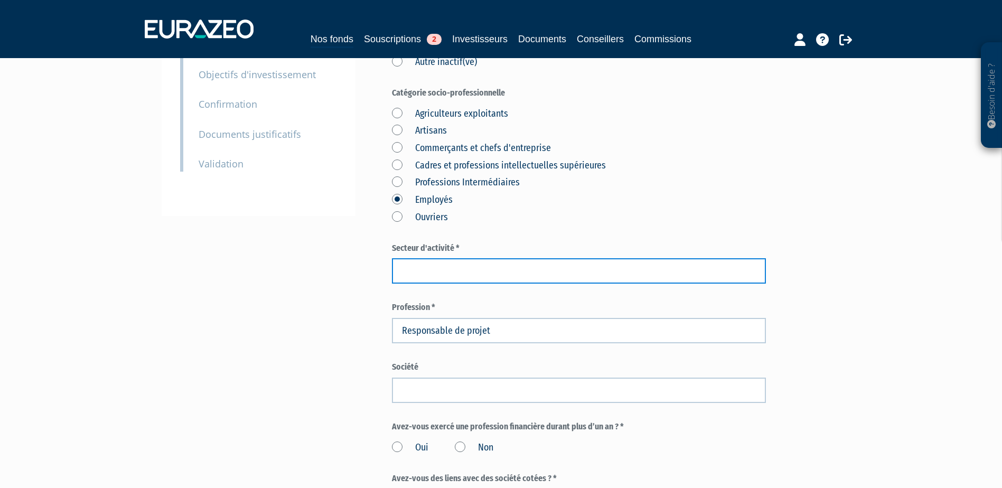
click at [537, 258] on input "text" at bounding box center [579, 270] width 374 height 25
type input "services"
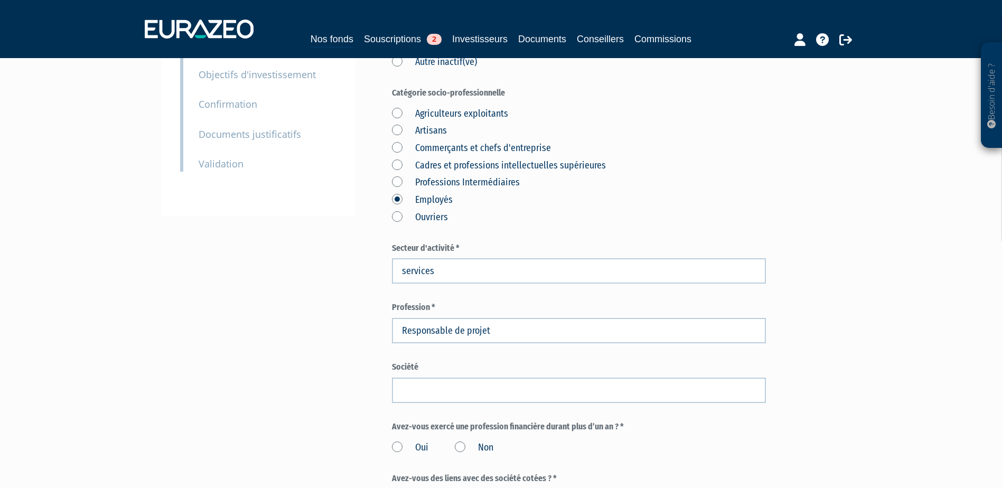
click at [125, 327] on div "Besoin d'aide ? × J'ai besoin d'aide Si vous avez une question à propos du fonc…" at bounding box center [501, 277] width 1002 height 977
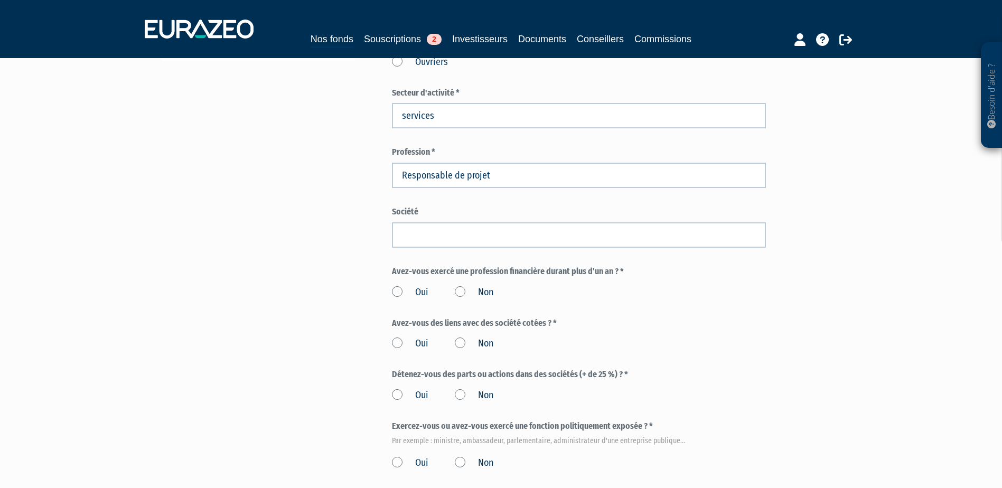
scroll to position [370, 0]
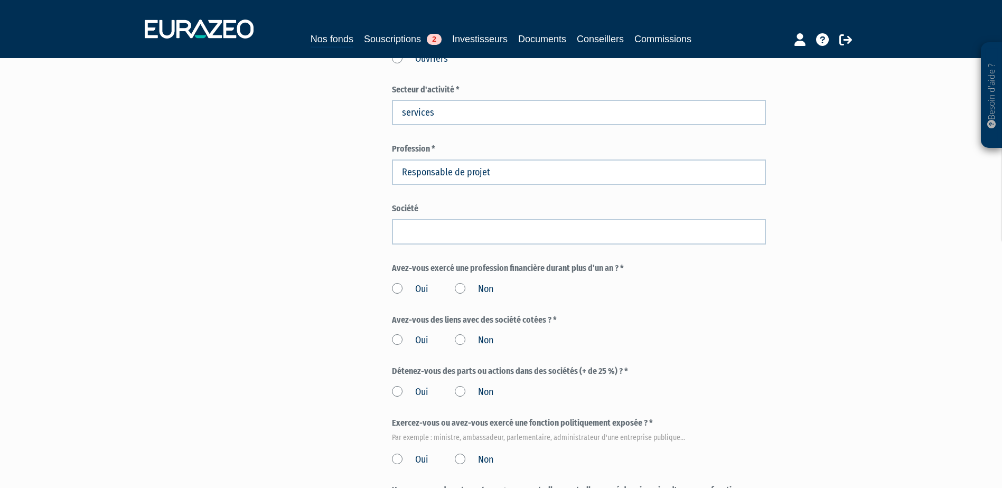
click at [462, 283] on label "Non" at bounding box center [474, 290] width 39 height 14
click at [0, 0] on input "Non" at bounding box center [0, 0] width 0 height 0
click at [460, 334] on label "Non" at bounding box center [474, 341] width 39 height 14
click at [0, 0] on input "Non" at bounding box center [0, 0] width 0 height 0
click at [461, 386] on label "Non" at bounding box center [474, 393] width 39 height 14
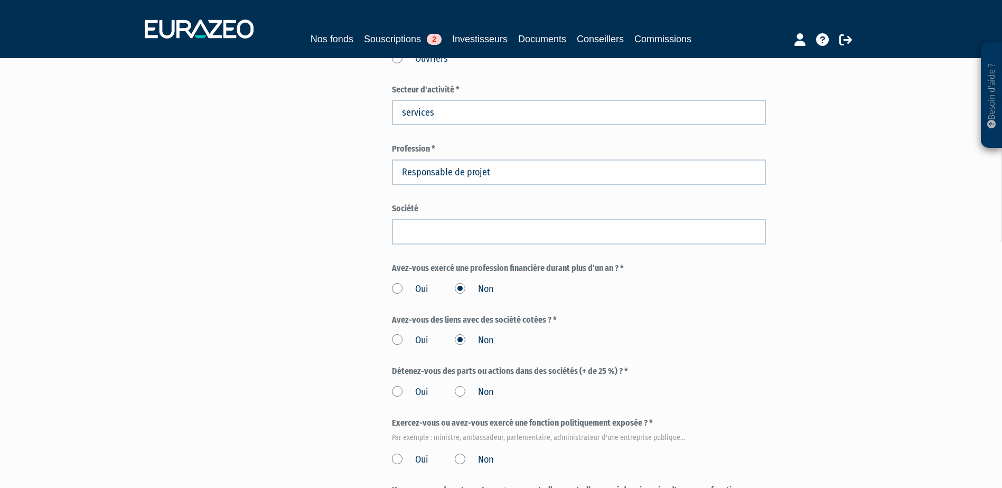
click at [0, 0] on input "Non" at bounding box center [0, 0] width 0 height 0
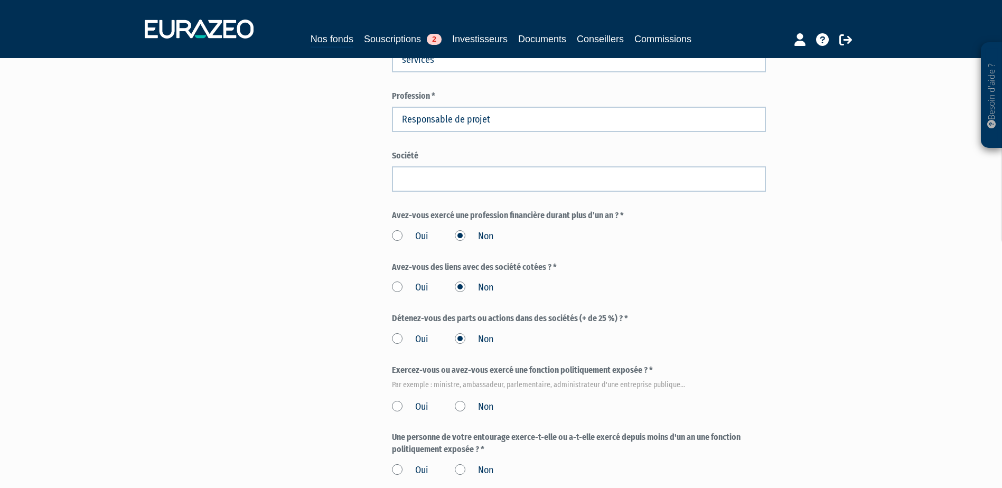
click at [463, 401] on label "Non" at bounding box center [474, 408] width 39 height 14
click at [0, 0] on input "Non" at bounding box center [0, 0] width 0 height 0
click at [462, 464] on label "Non" at bounding box center [474, 471] width 39 height 14
click at [0, 0] on input "Non" at bounding box center [0, 0] width 0 height 0
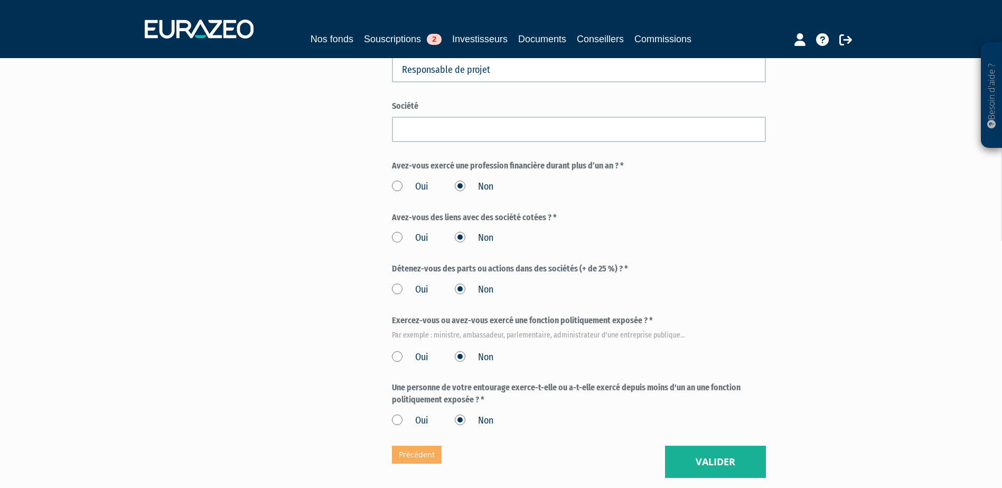
scroll to position [528, 0]
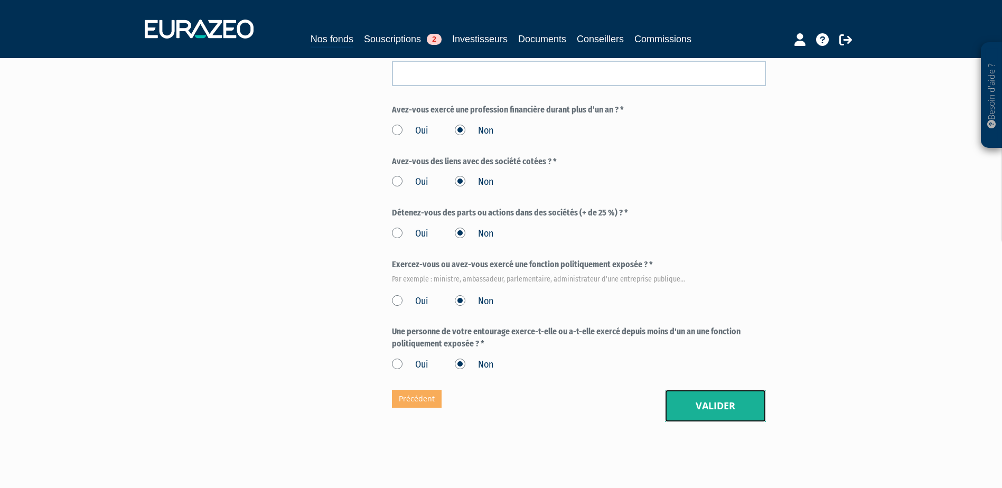
click at [737, 390] on button "Valider" at bounding box center [715, 406] width 101 height 33
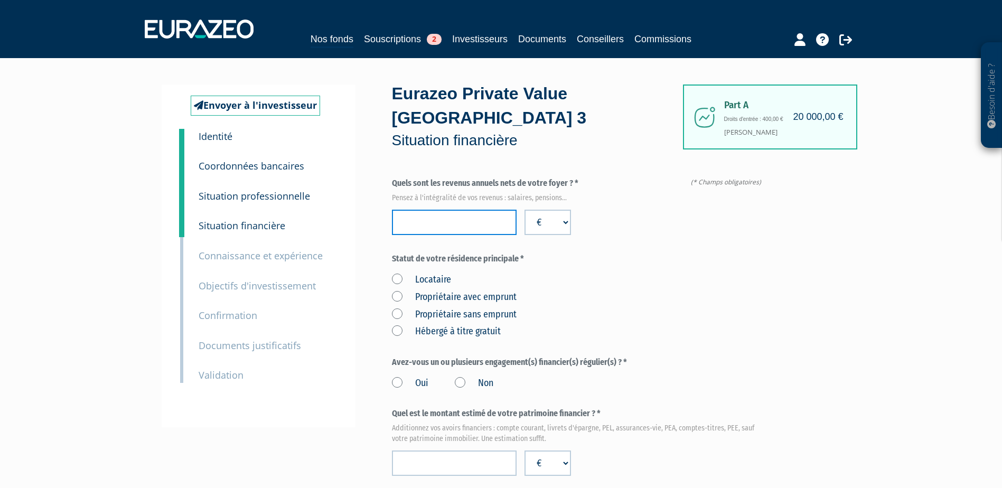
click at [492, 210] on input "number" at bounding box center [454, 222] width 125 height 25
type input "45000"
